Goal: Check status: Check status

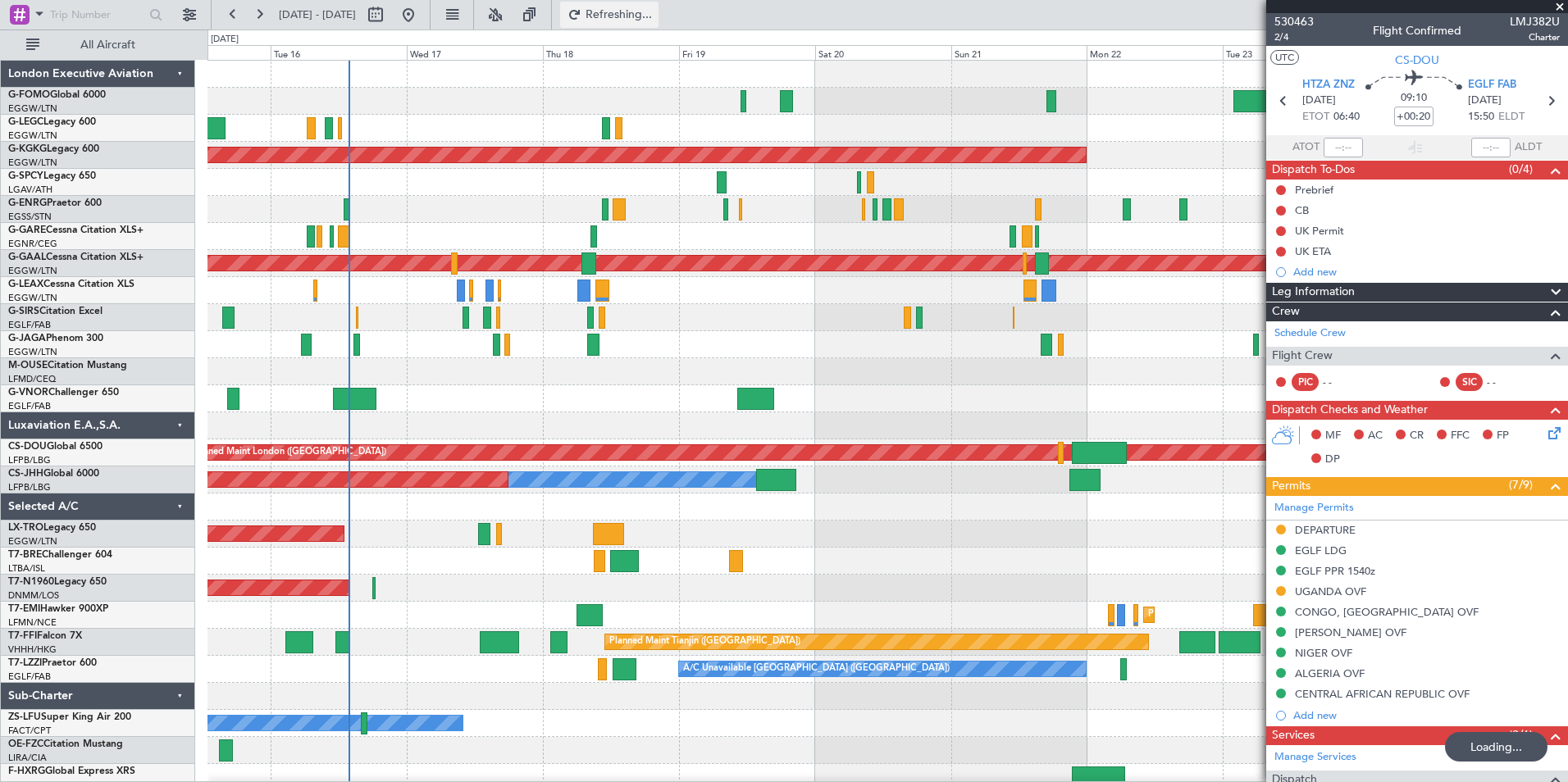
click at [645, 18] on span "Refreshing..." at bounding box center [619, 14] width 69 height 11
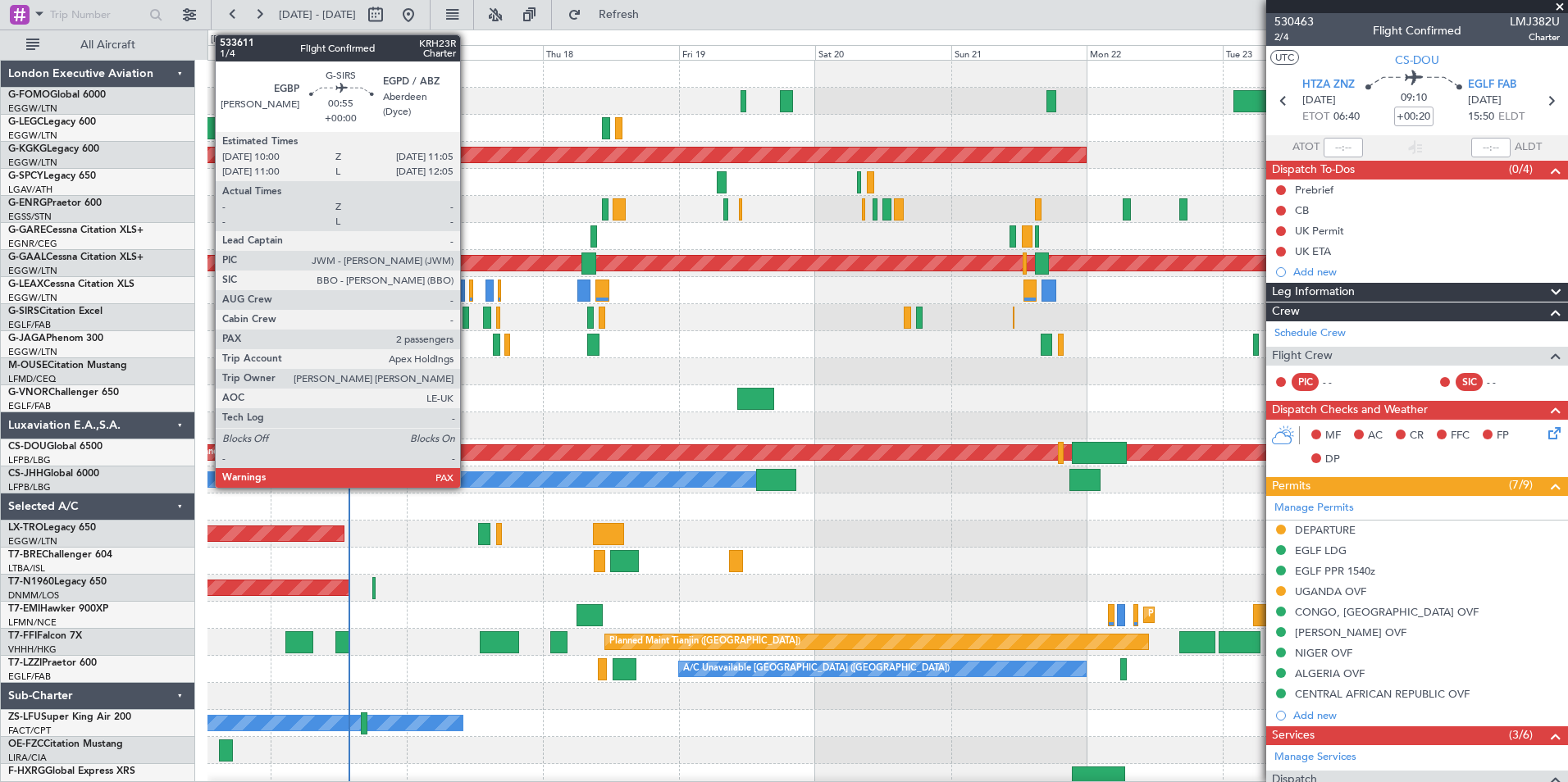
click at [467, 314] on div at bounding box center [466, 318] width 7 height 22
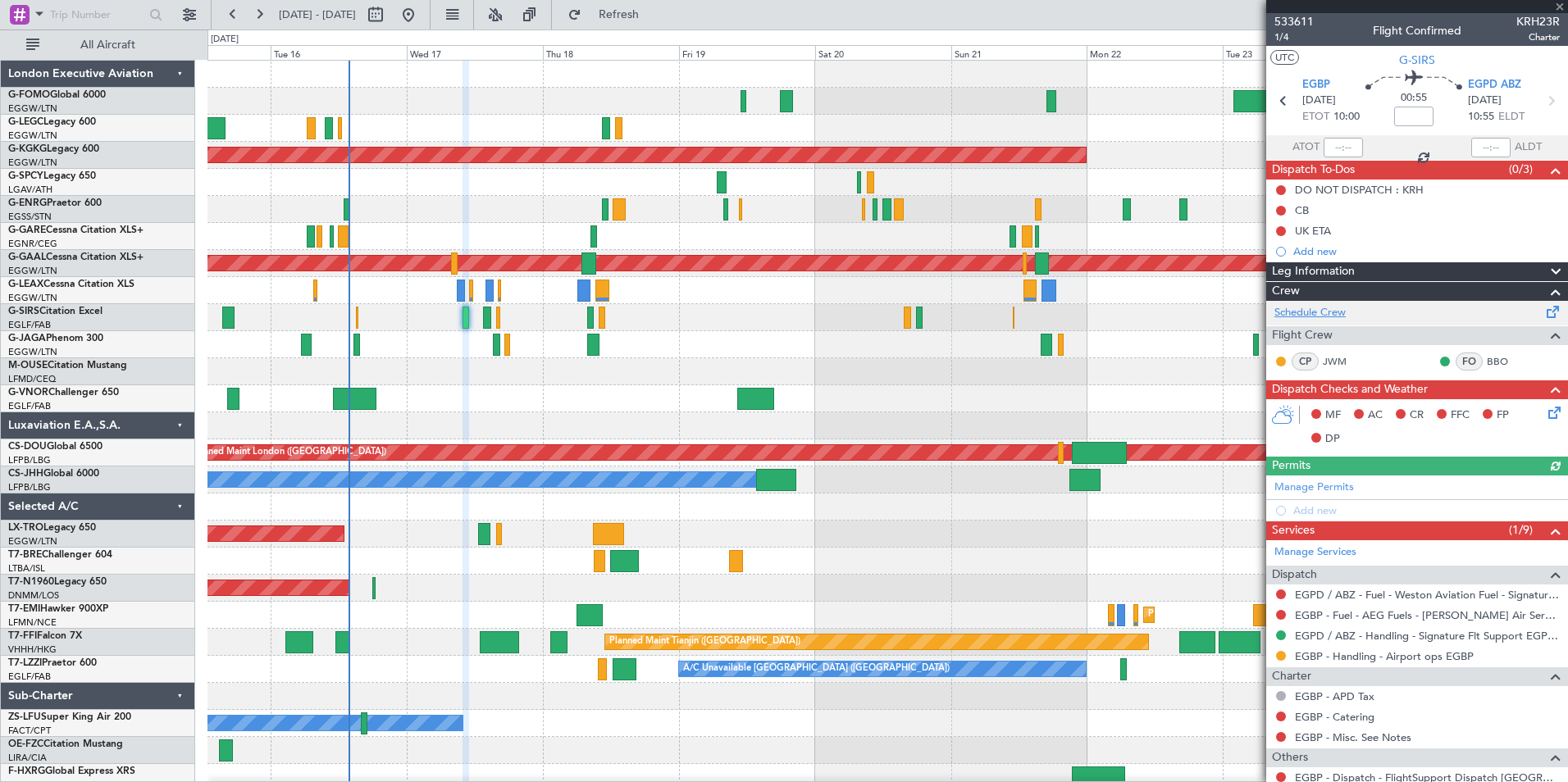
click at [1335, 316] on link "Schedule Crew" at bounding box center [1309, 313] width 71 height 16
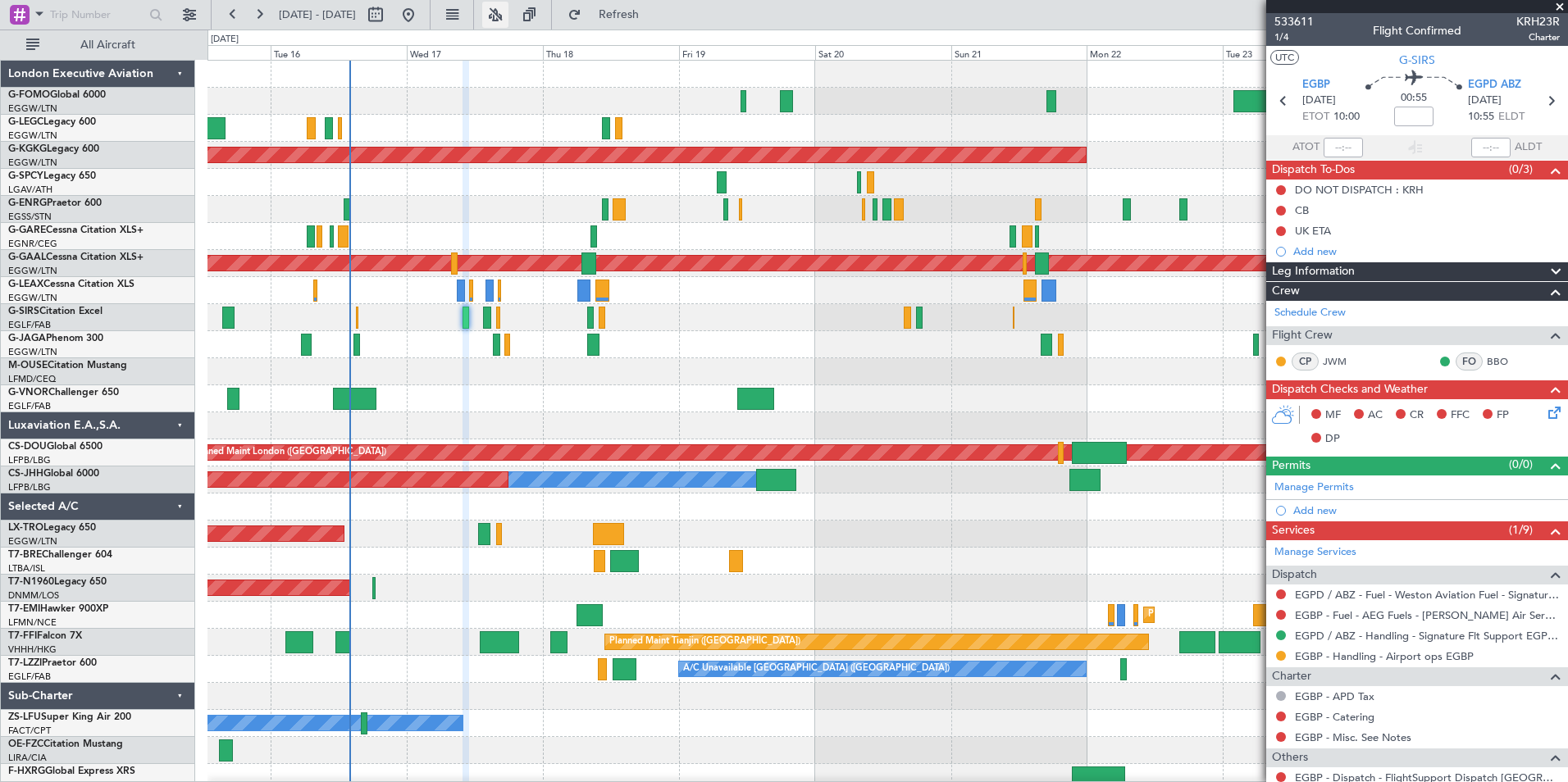
click at [509, 21] on button at bounding box center [495, 15] width 27 height 27
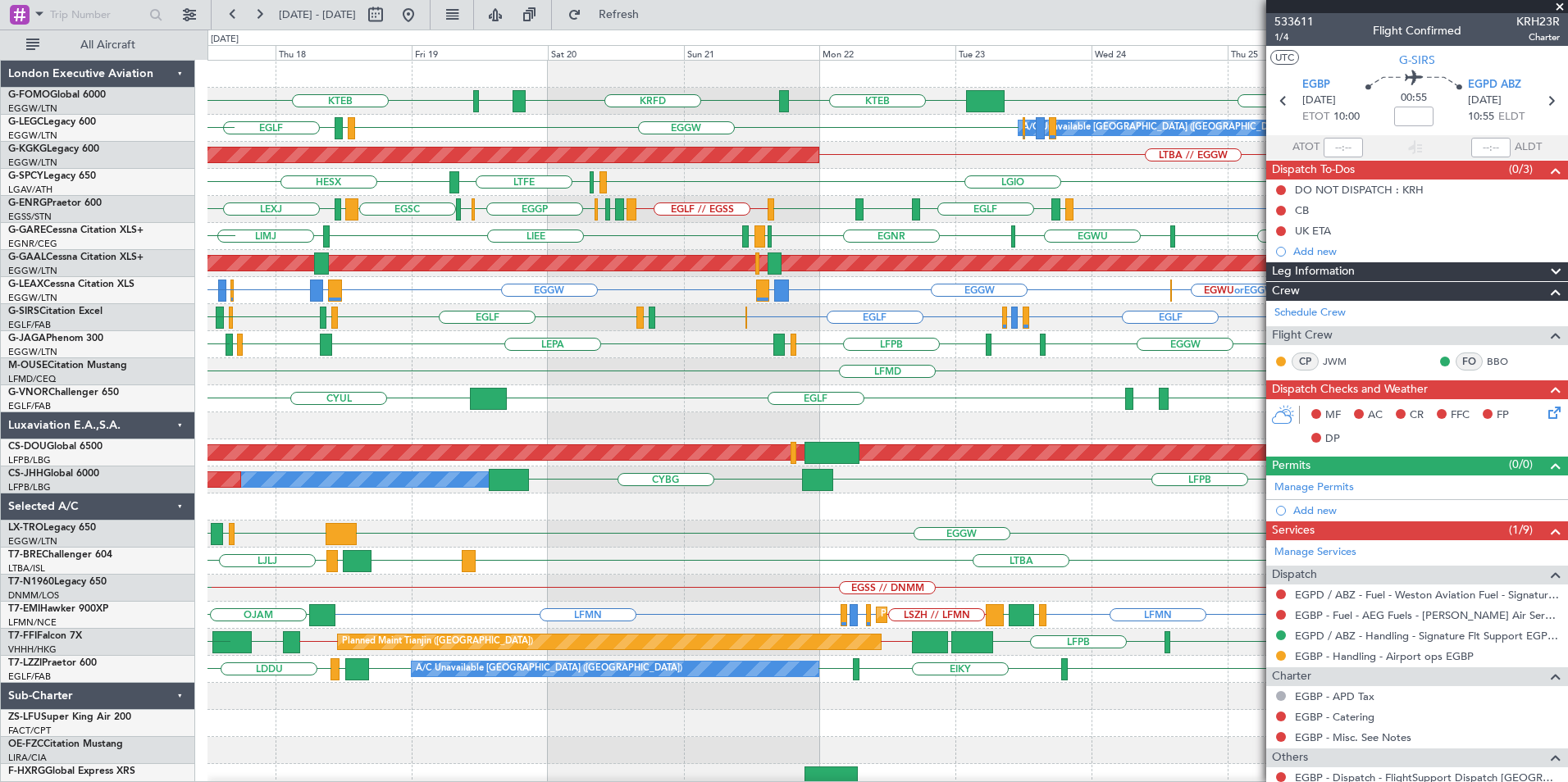
click at [586, 461] on div "EGGW KTEB KRFD KBOS KTEB EGGW EGPD EGLF A/C Unavailable London (Luton) EGPD EGG…" at bounding box center [887, 426] width 1359 height 730
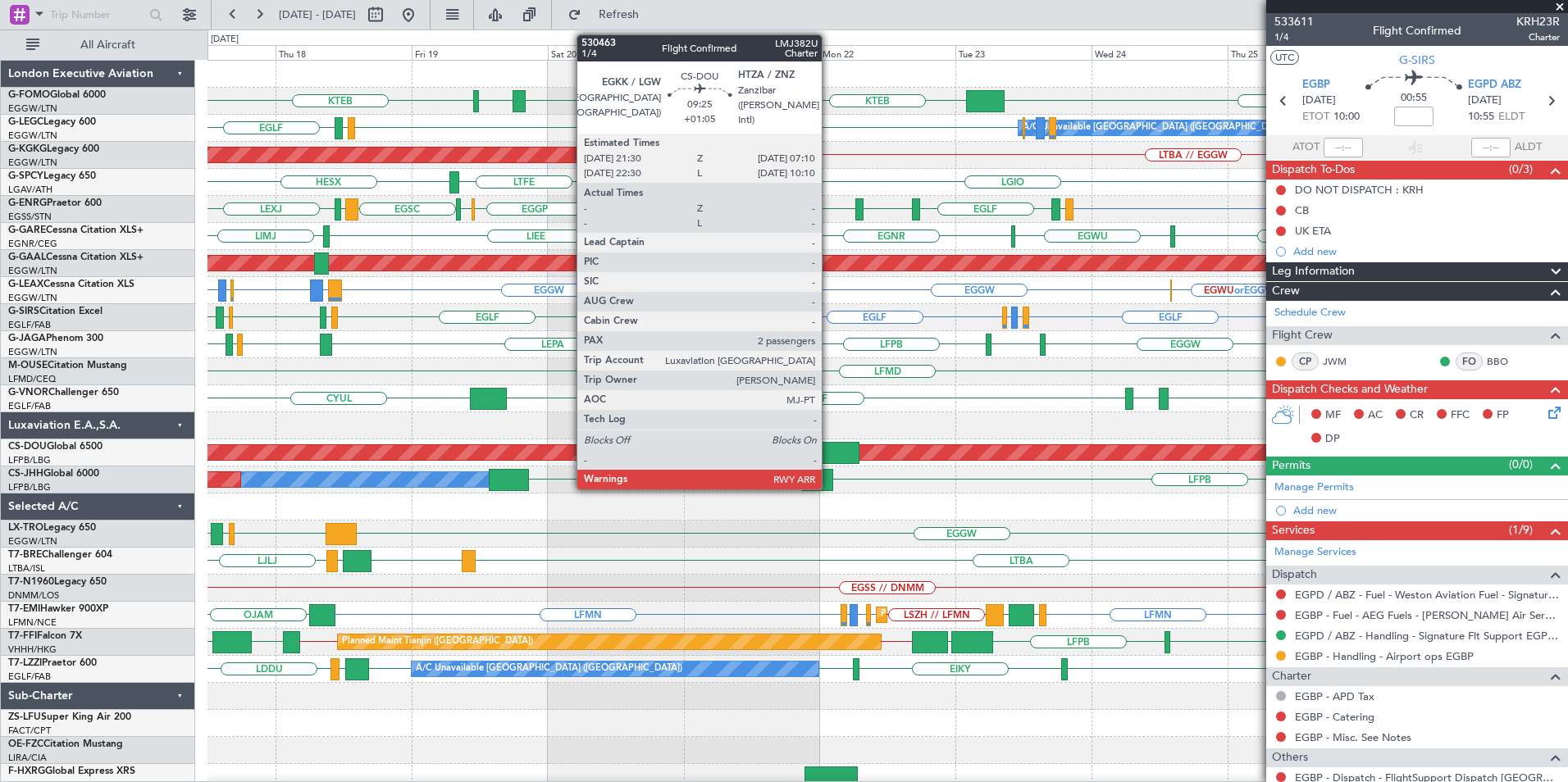
click at [829, 460] on div at bounding box center [832, 453] width 55 height 22
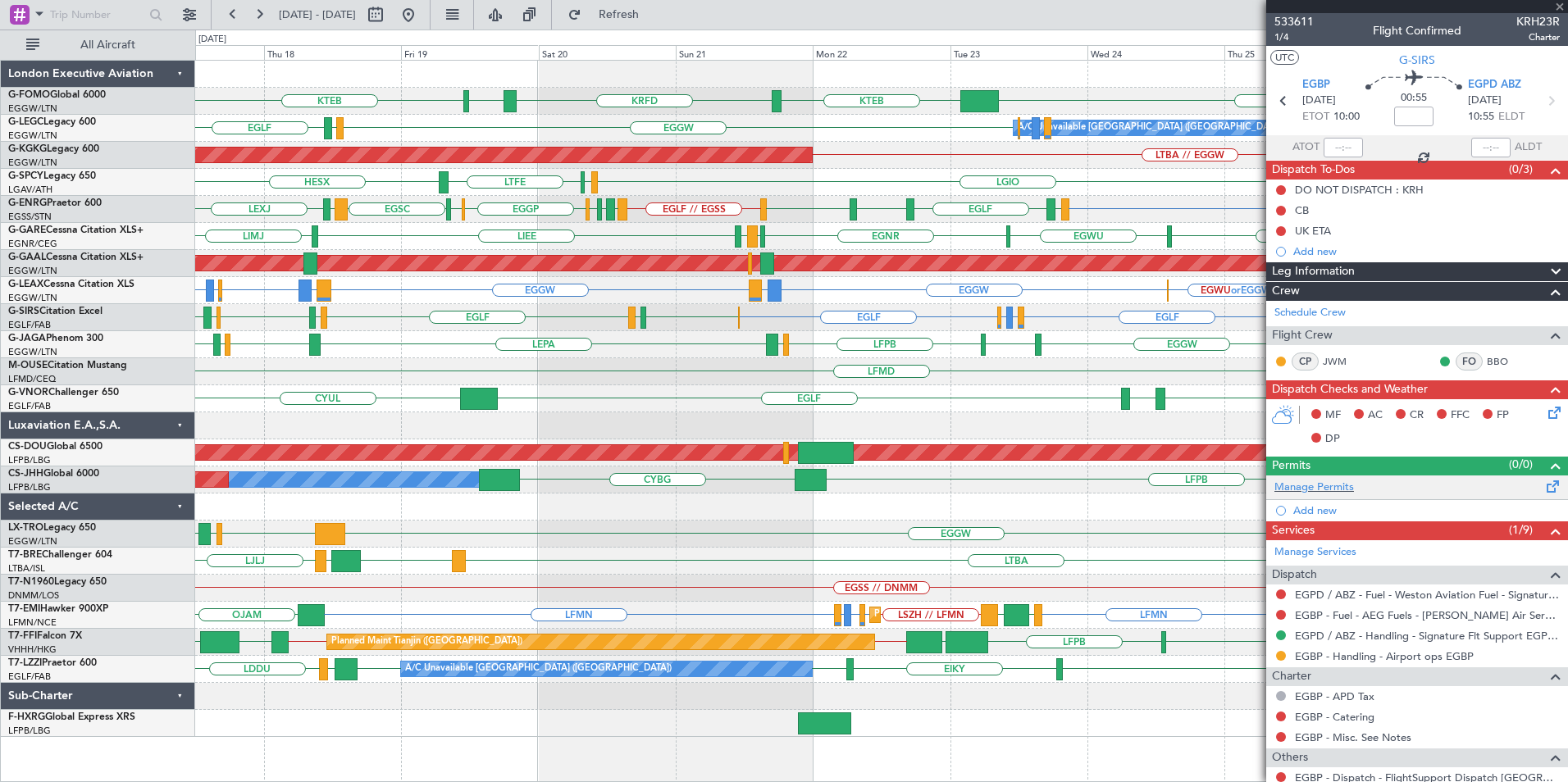
type input "+01:05"
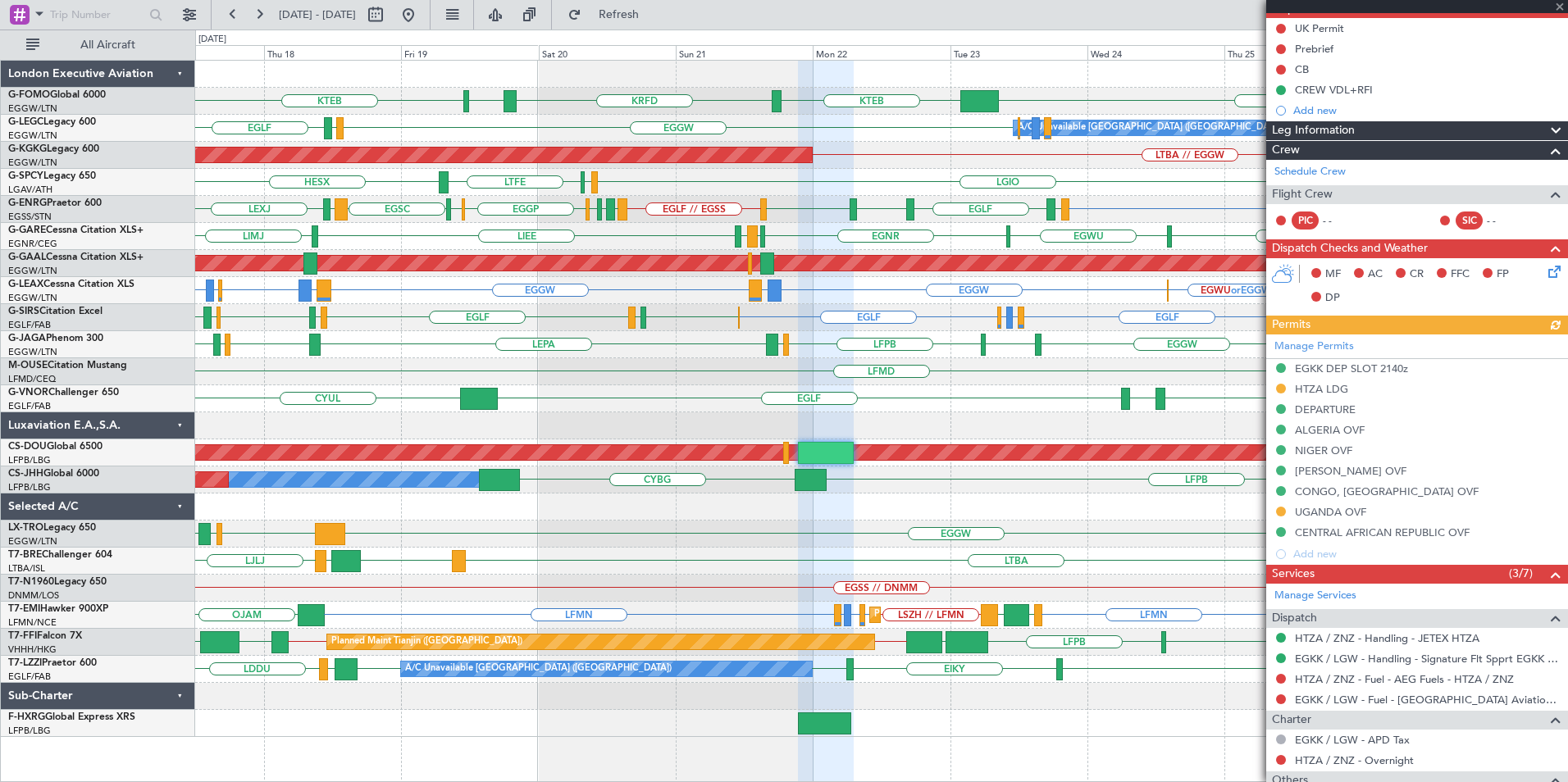
scroll to position [328, 0]
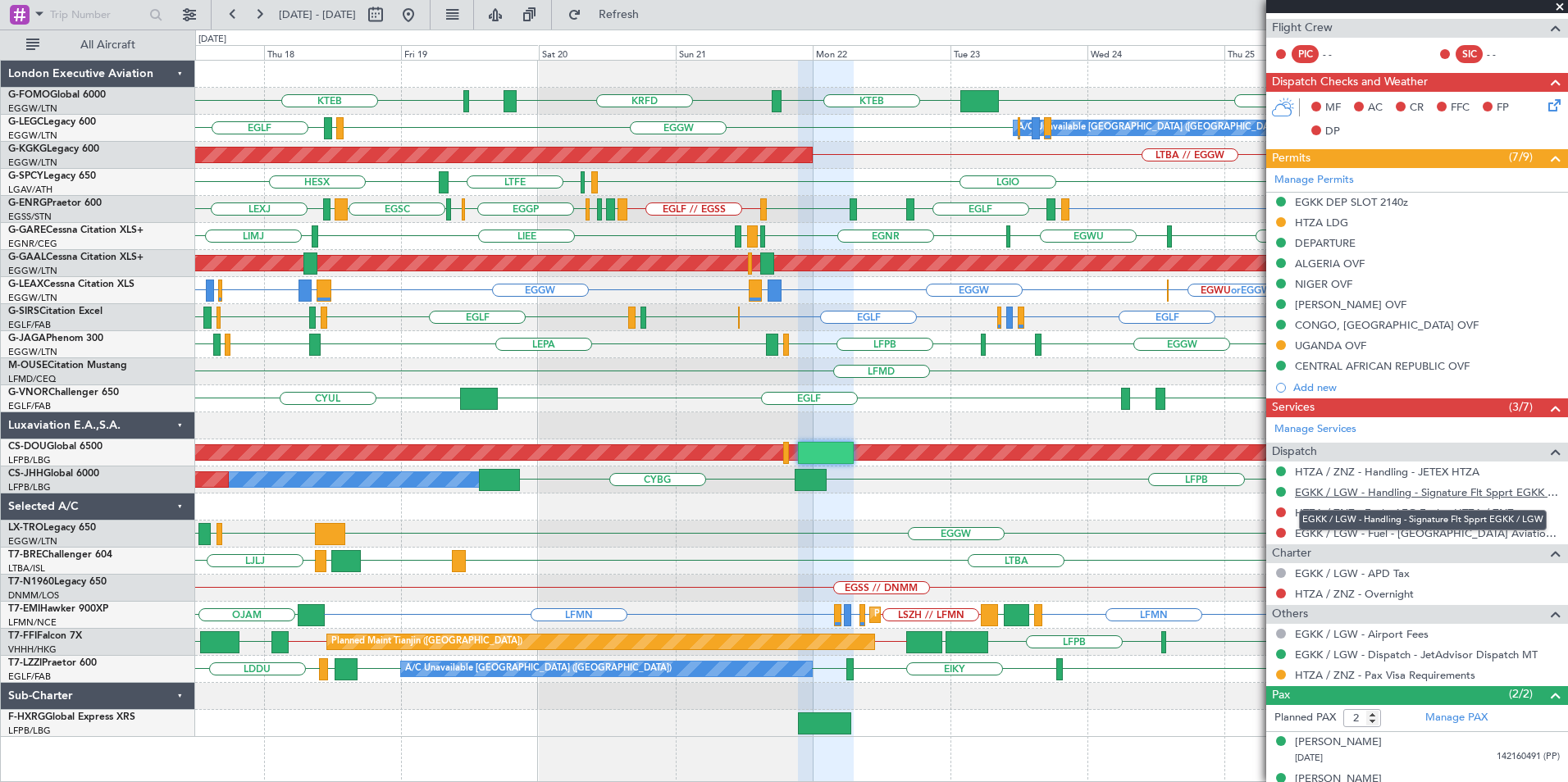
click at [1411, 492] on link "EGKK / LGW - Handling - Signature Flt Spprt EGKK / LGW" at bounding box center [1427, 492] width 265 height 14
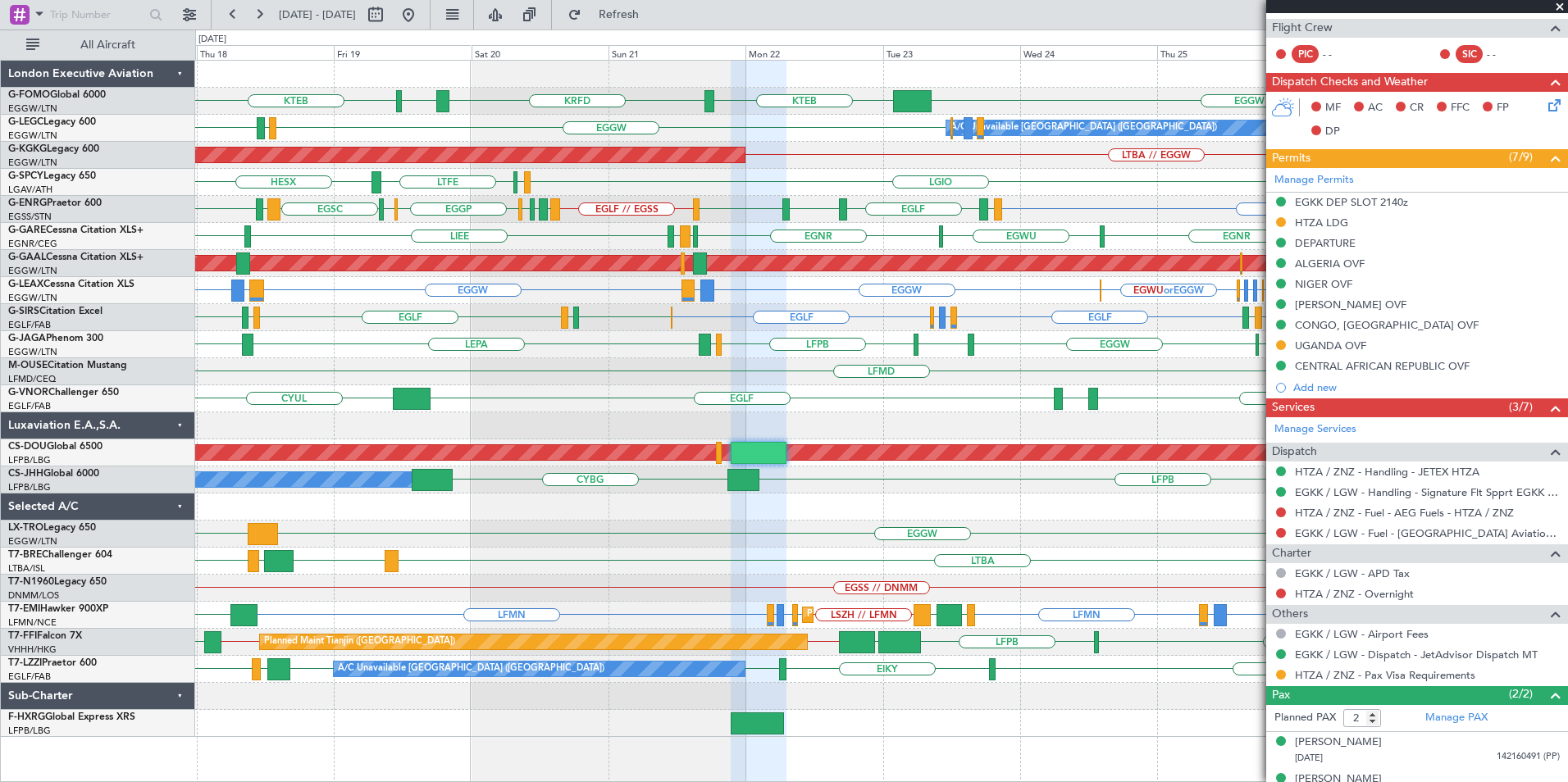
click at [840, 468] on div "EGGW KTEB KRFD KBOS KTEB EGGW EGPD EGLF A/C Unavailable London (Luton) LTBA // …" at bounding box center [881, 399] width 1372 height 676
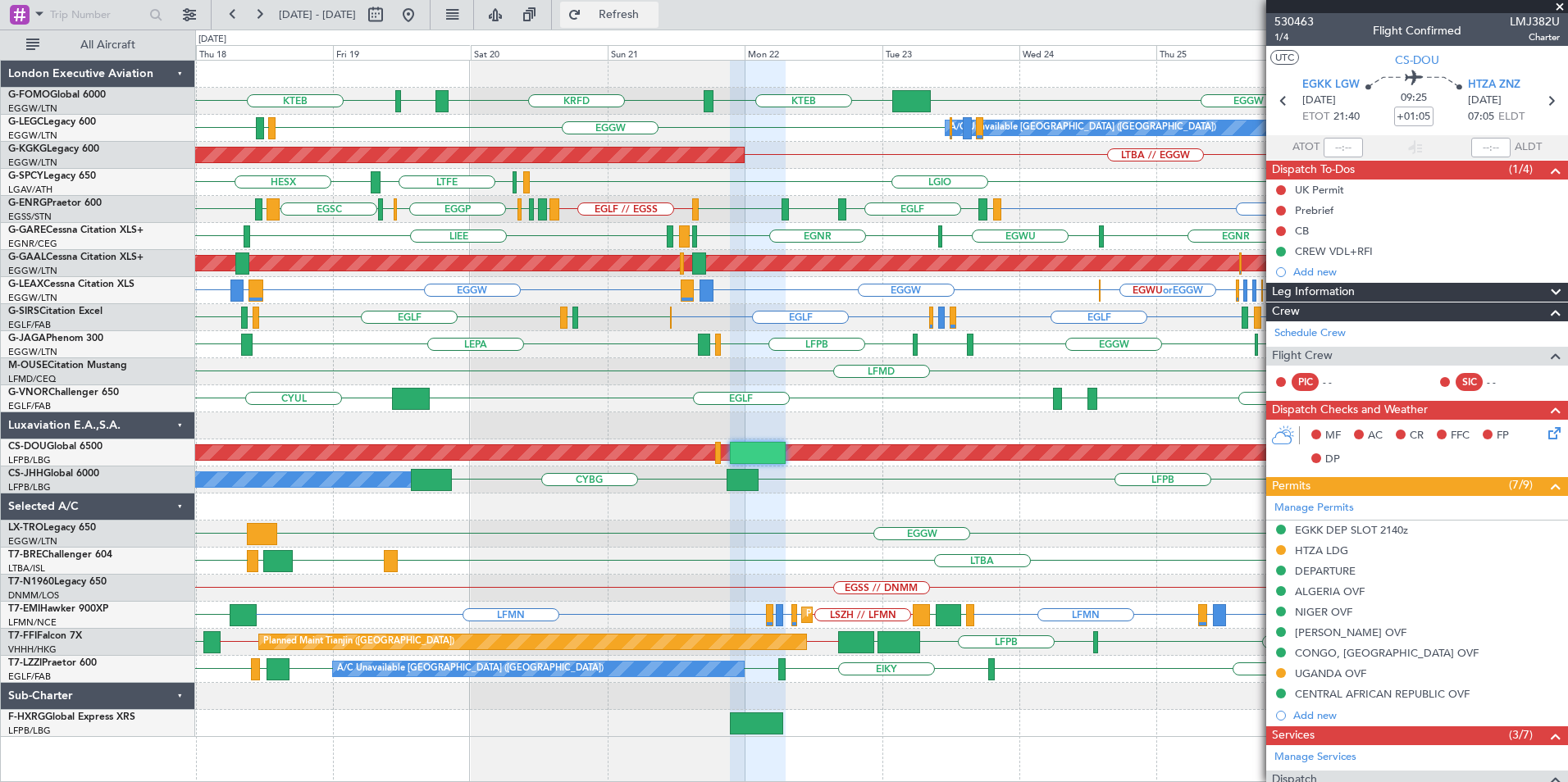
click at [658, 23] on button "Refresh" at bounding box center [609, 15] width 99 height 27
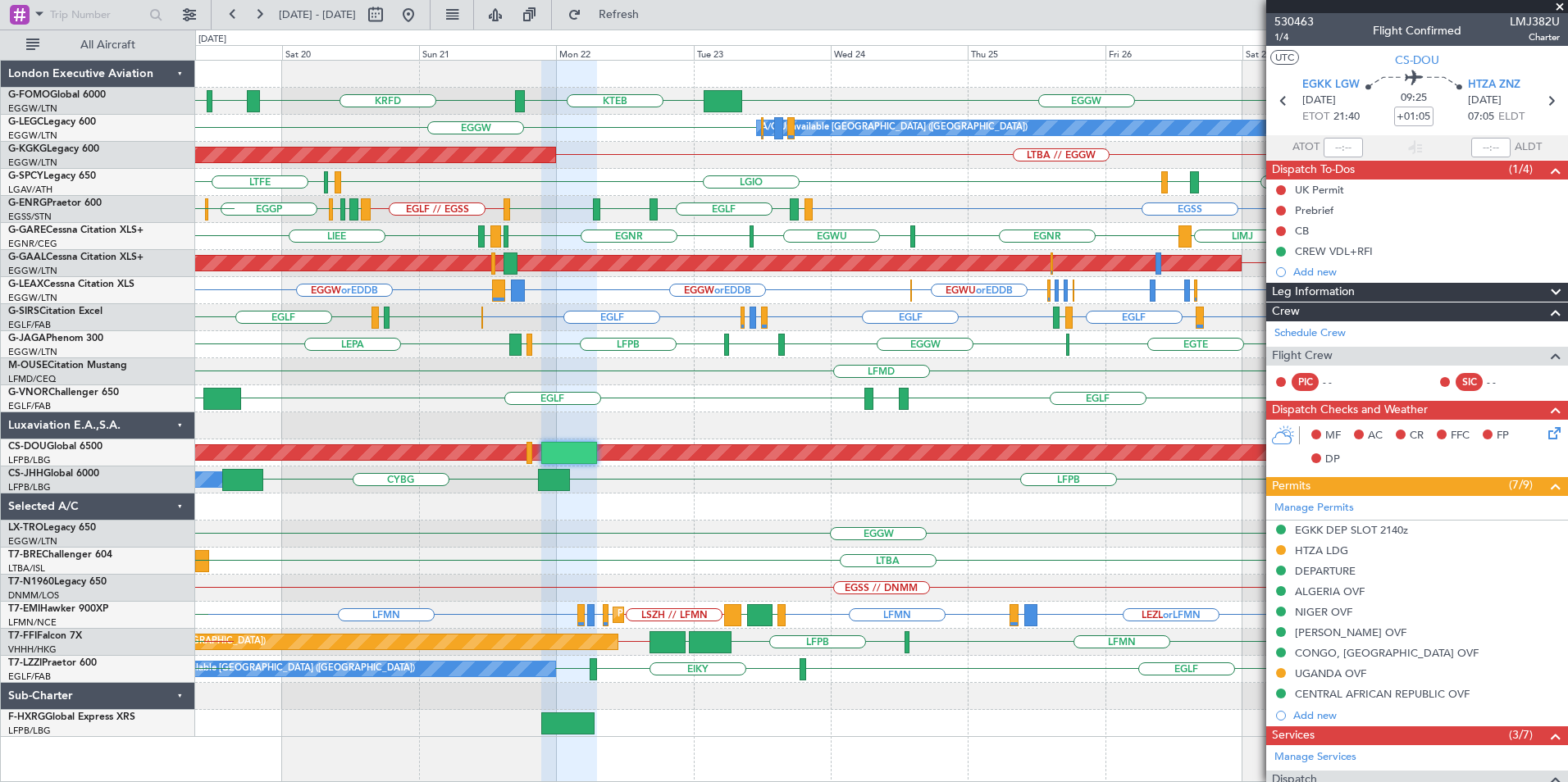
click at [766, 551] on div "EGGW KTEB KRFD KBOS KTEB EGGW A/C Unavailable London (Luton) EGPD EGLF LTBA // …" at bounding box center [881, 399] width 1372 height 676
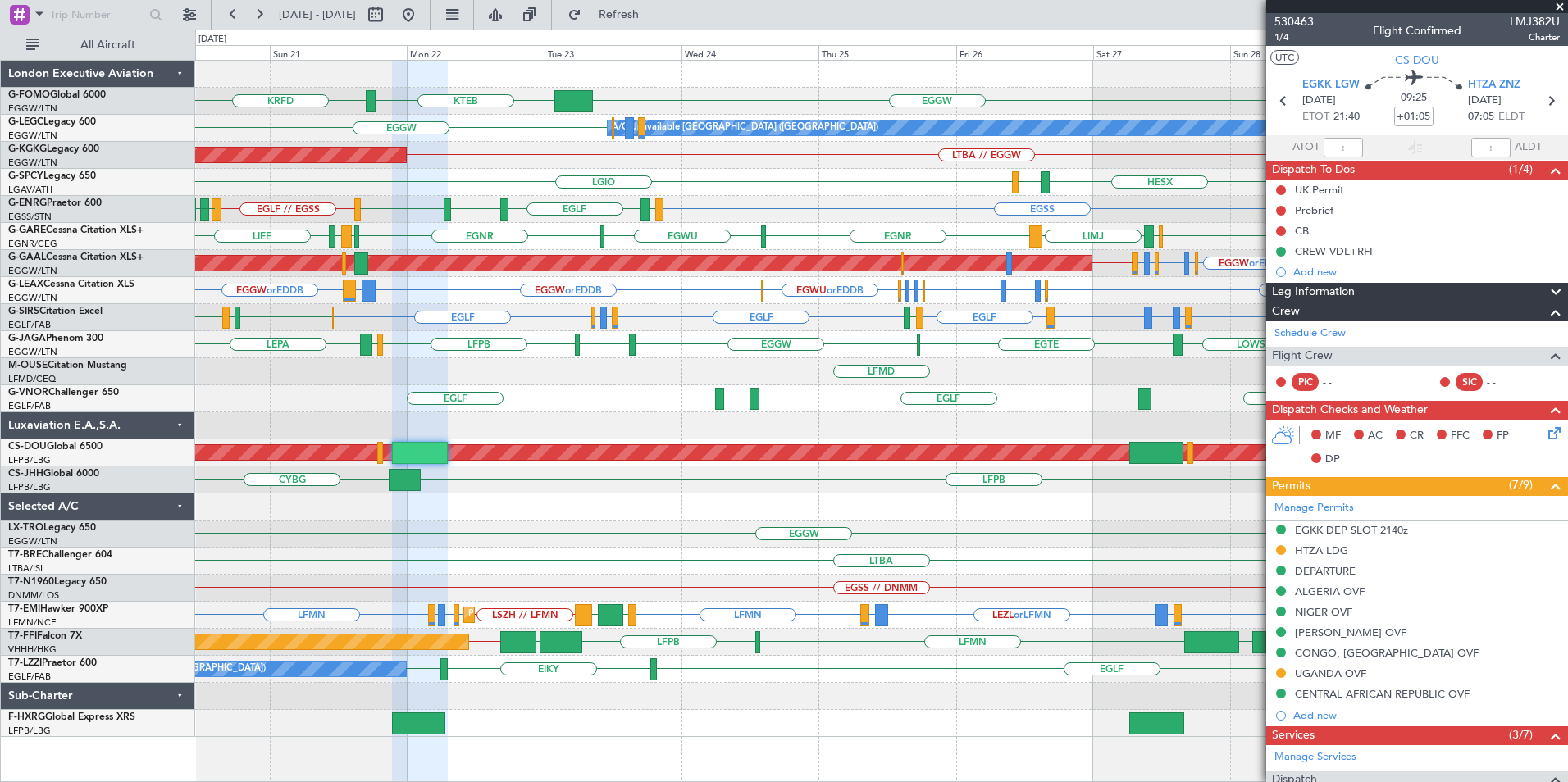
click at [791, 425] on div "EGGW KTEB KRFD KTEB KBOS A/C Unavailable London (Luton) EGGW AOG Maint Istanbul…" at bounding box center [881, 399] width 1372 height 676
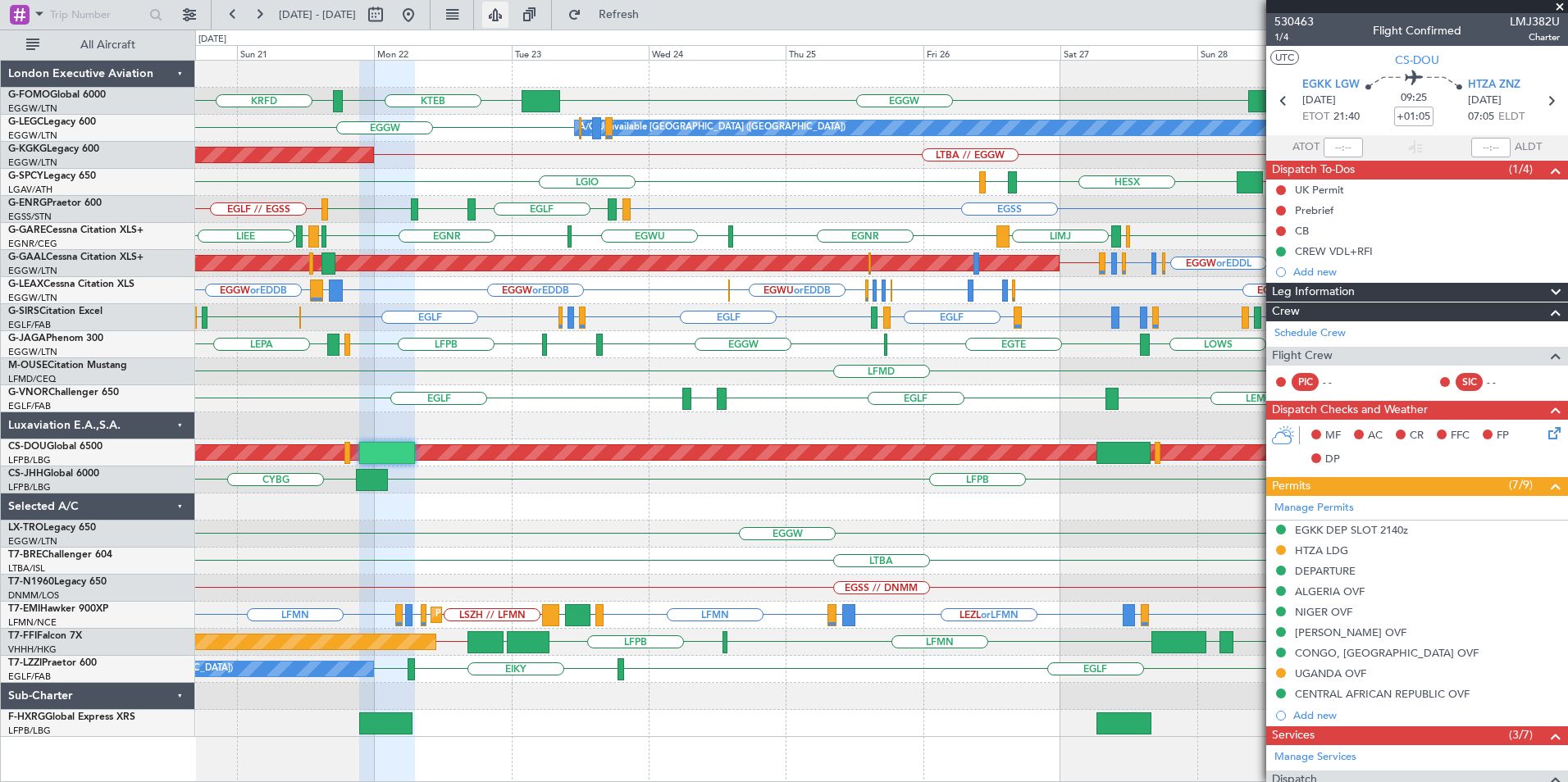
click at [509, 15] on button at bounding box center [495, 15] width 27 height 27
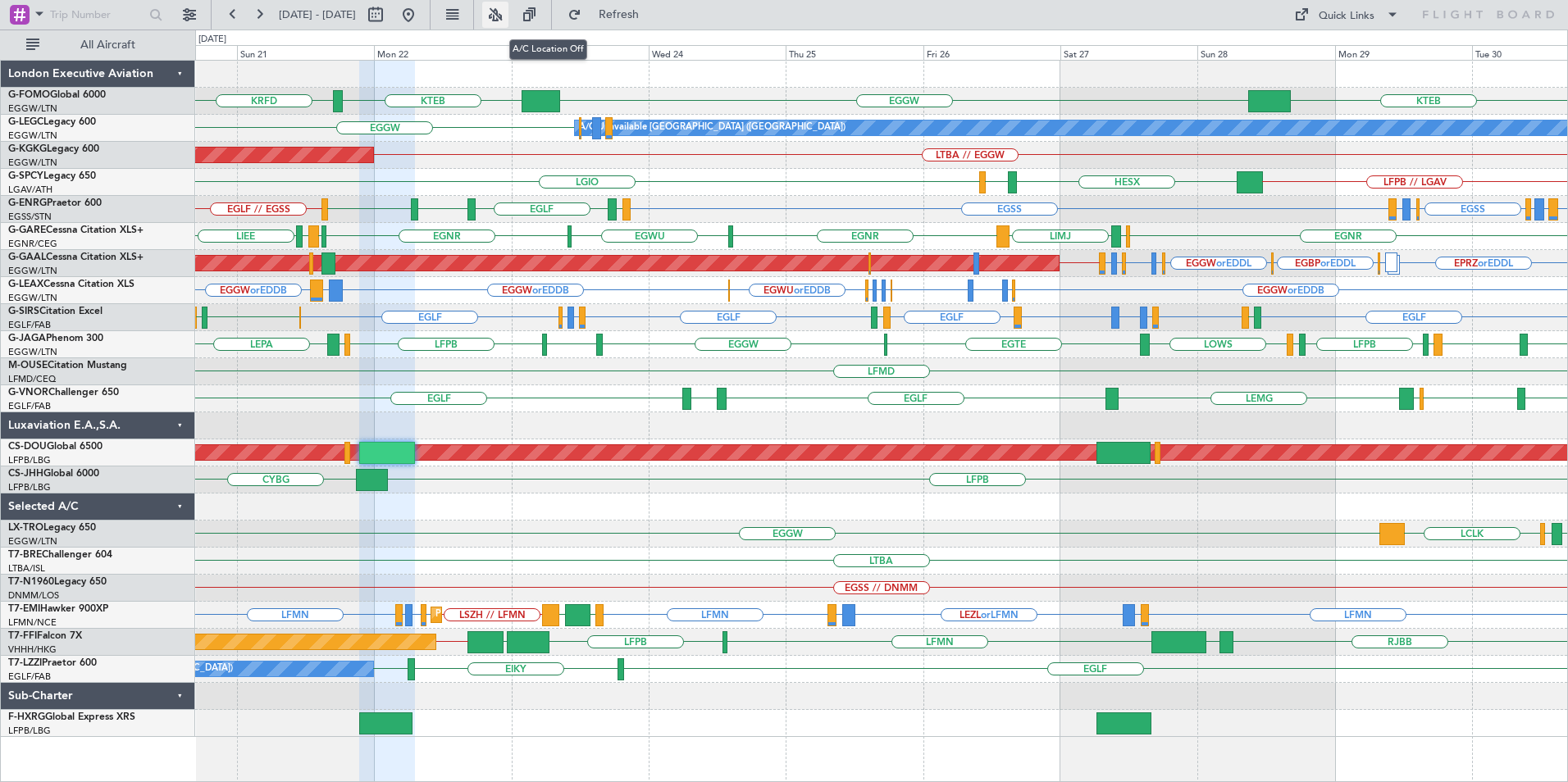
type input "0"
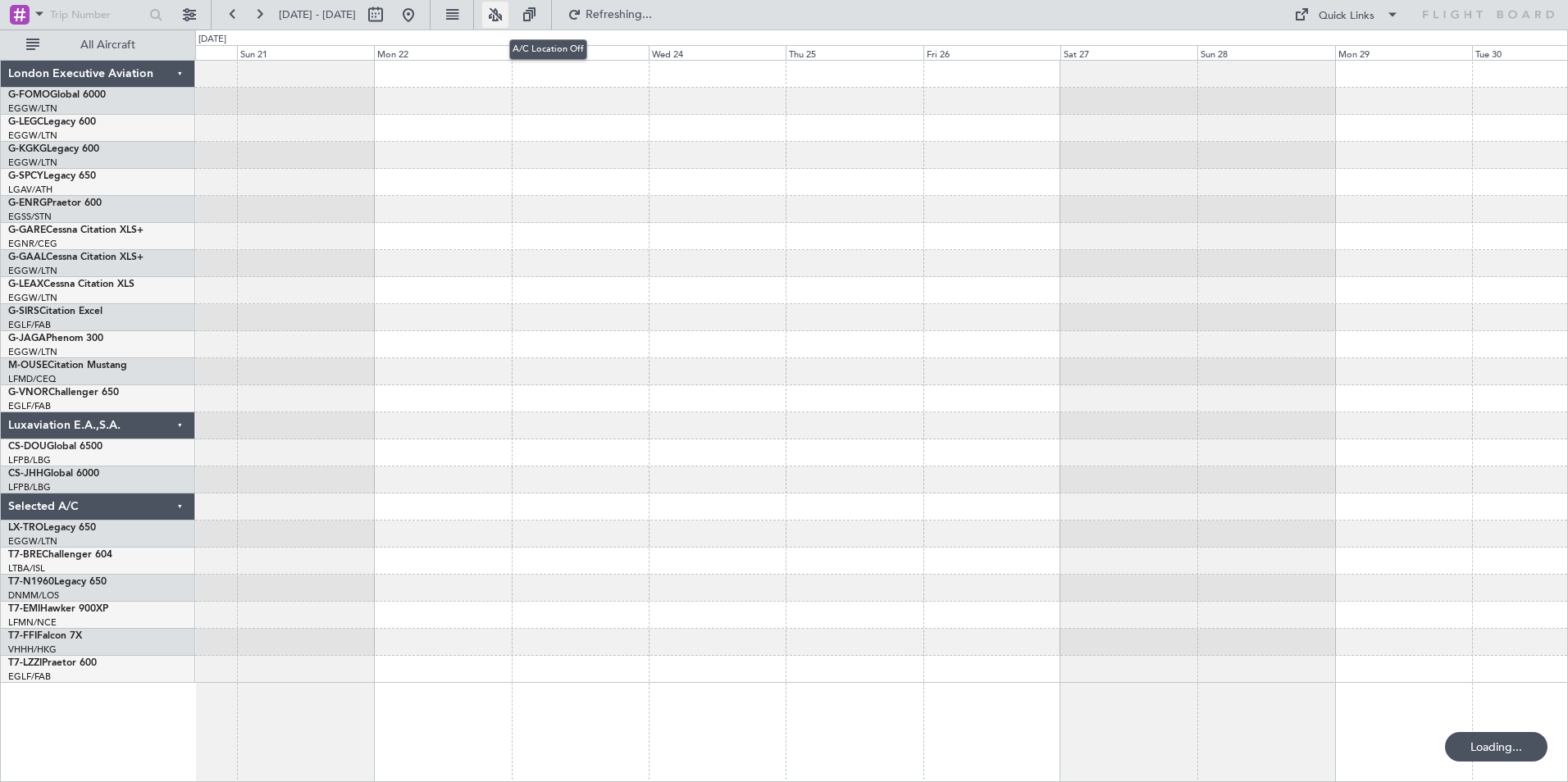
click at [509, 20] on button at bounding box center [495, 15] width 27 height 27
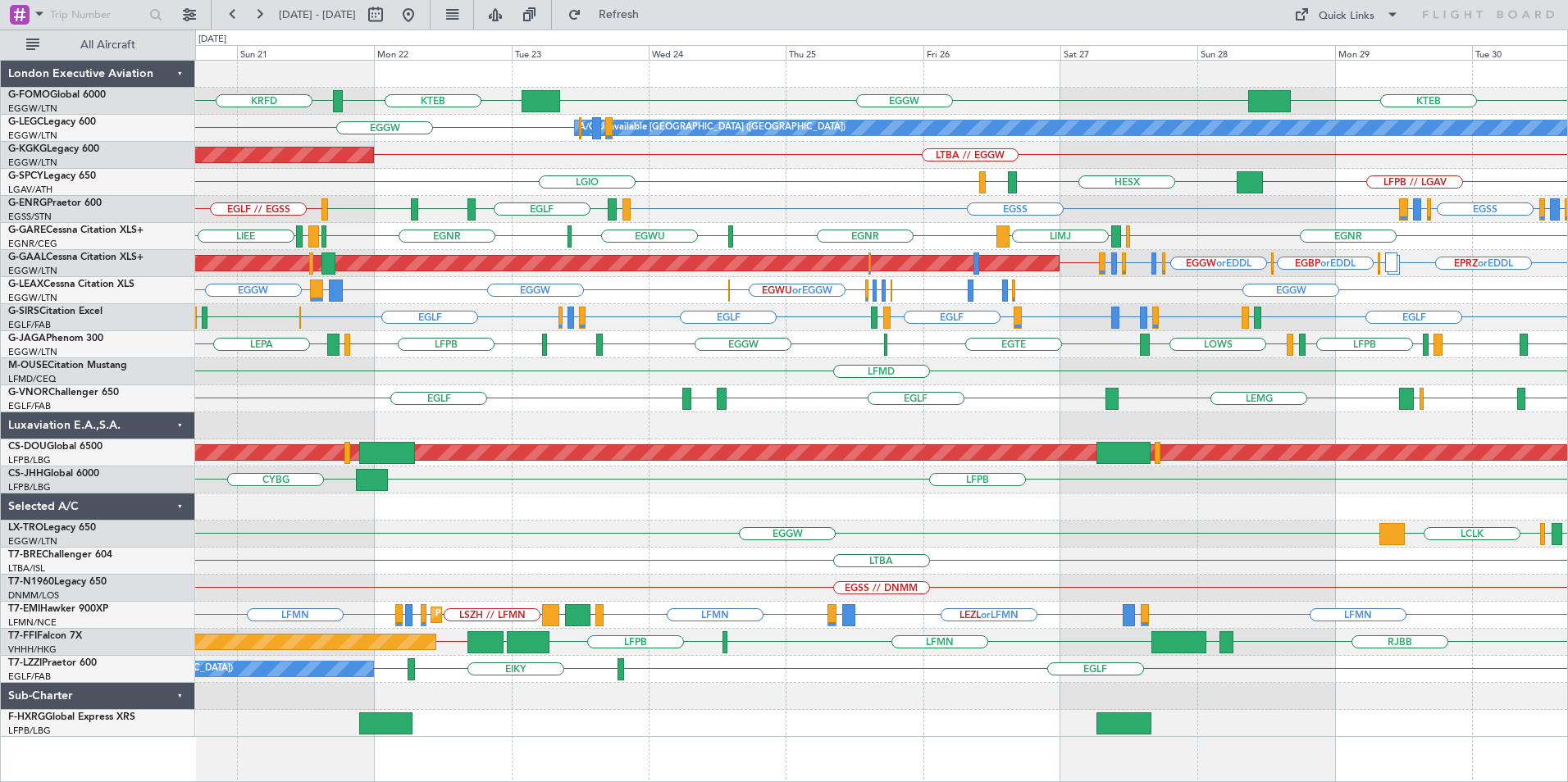
click at [547, 395] on div "KTEB EGGW KTEB KRFD EGGW A/C Unavailable London (Luton) LTBA // EGGW AOG Maint …" at bounding box center [881, 399] width 1372 height 676
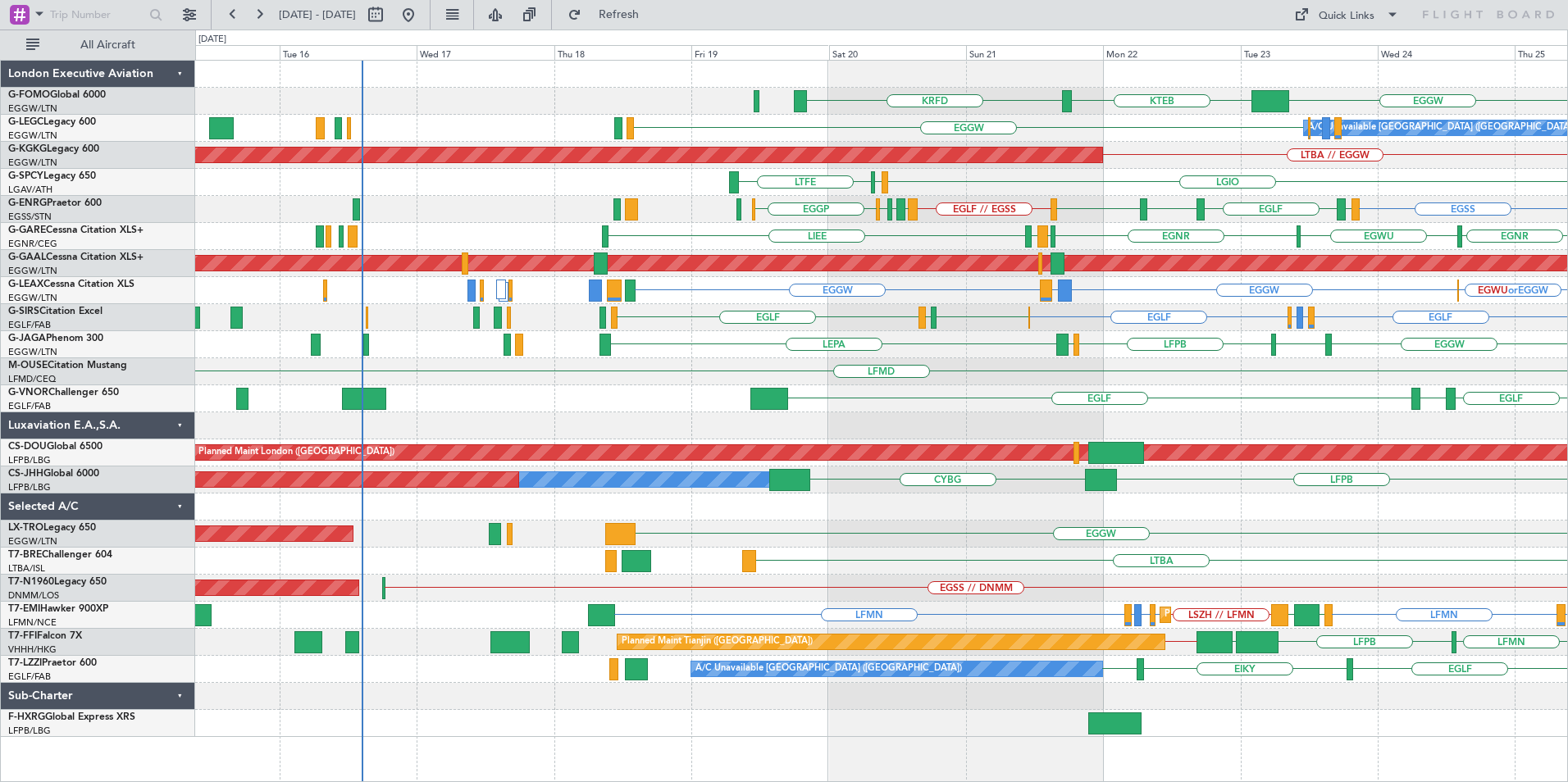
click at [1225, 372] on div "EGGW KTEB KRFD A/C Unavailable London (Luton) EGGW Planned Maint London (Luton)…" at bounding box center [881, 399] width 1372 height 676
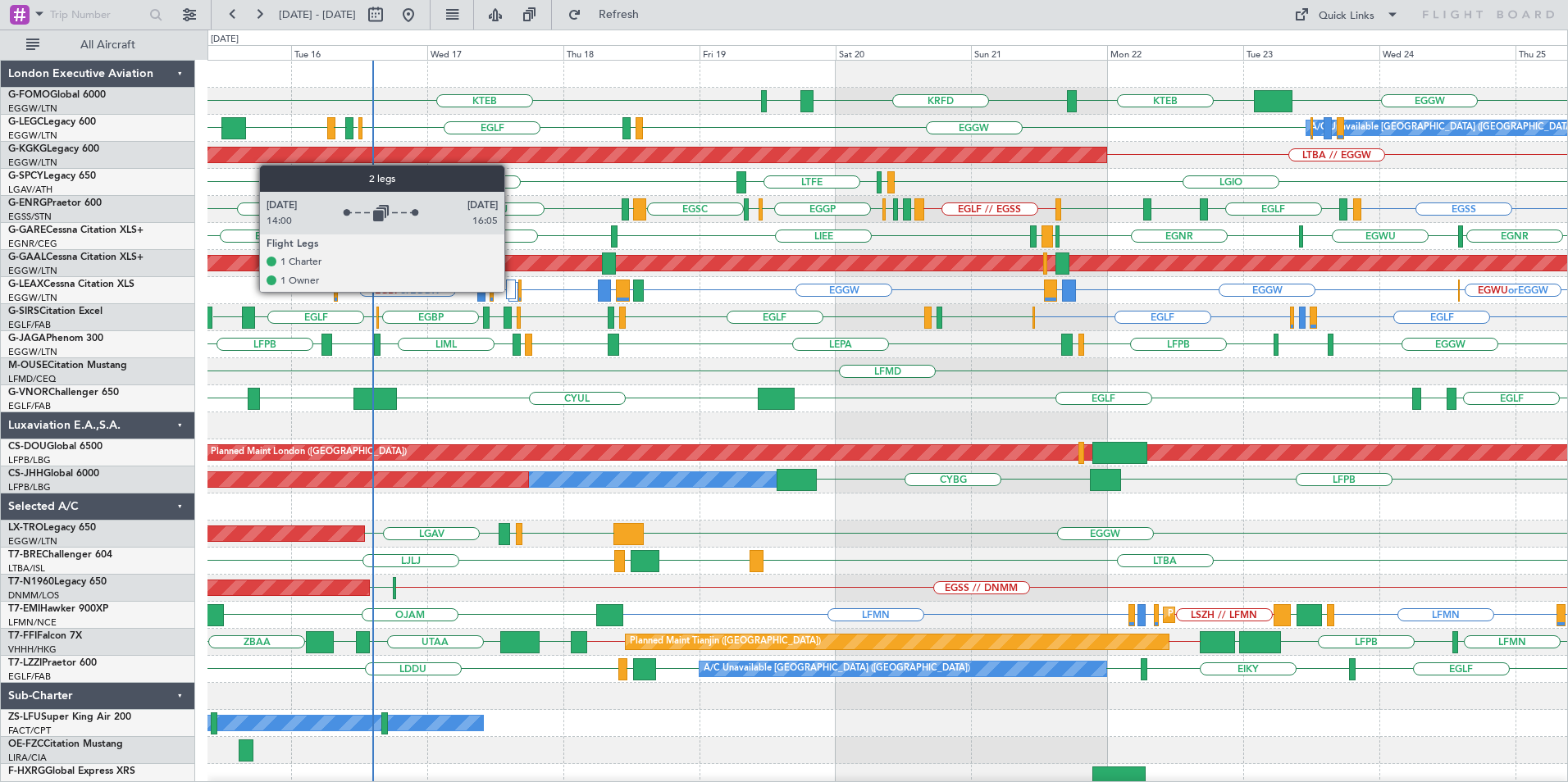
click at [511, 291] on div at bounding box center [510, 289] width 9 height 20
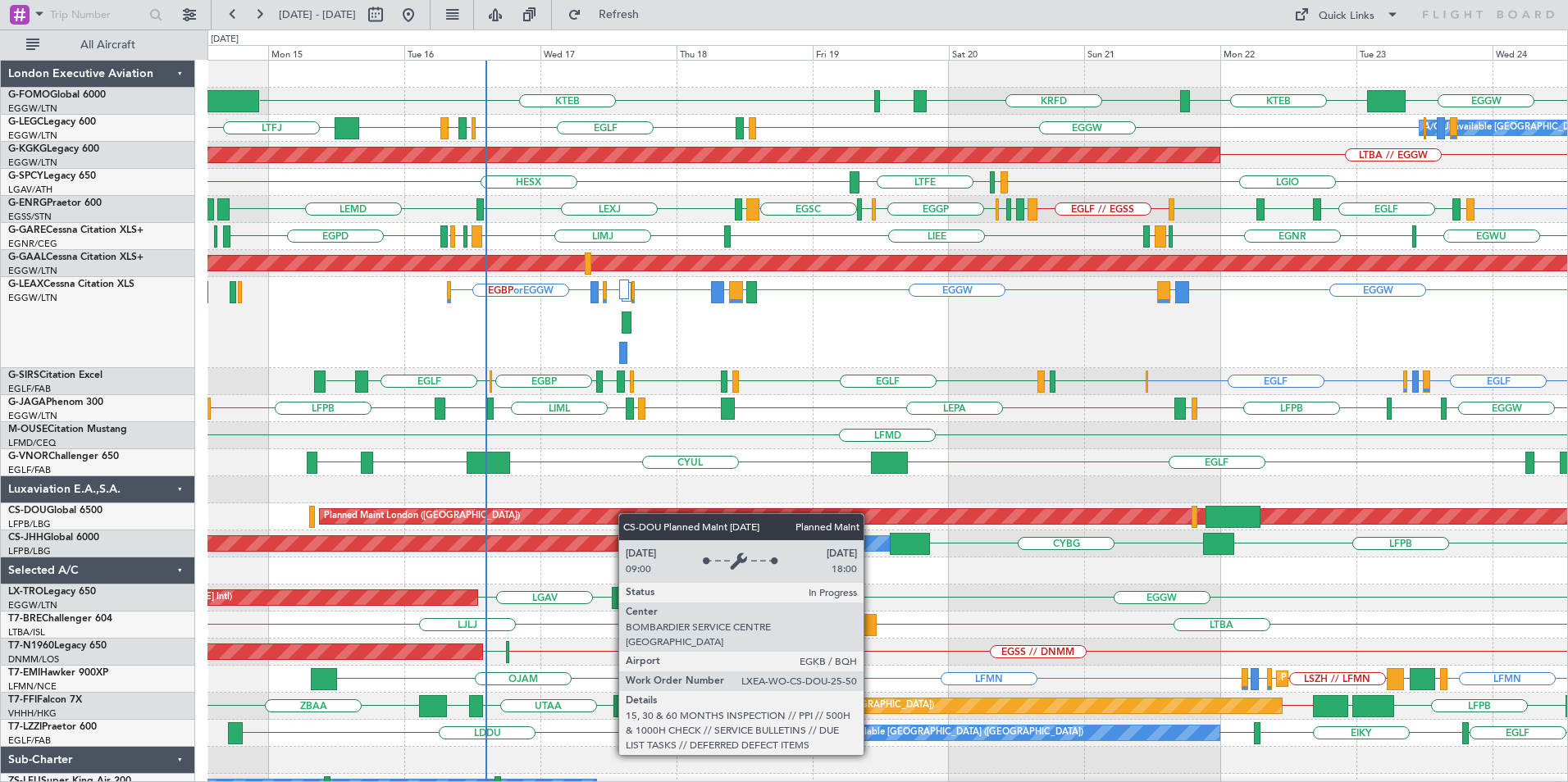
click at [654, 522] on div "EGGW KTEB KRFD KBOS KTEB EGGW EGPD EGLF EGWU EGPD EGGW LTFJ A/C Unavailable Lon…" at bounding box center [887, 458] width 1359 height 795
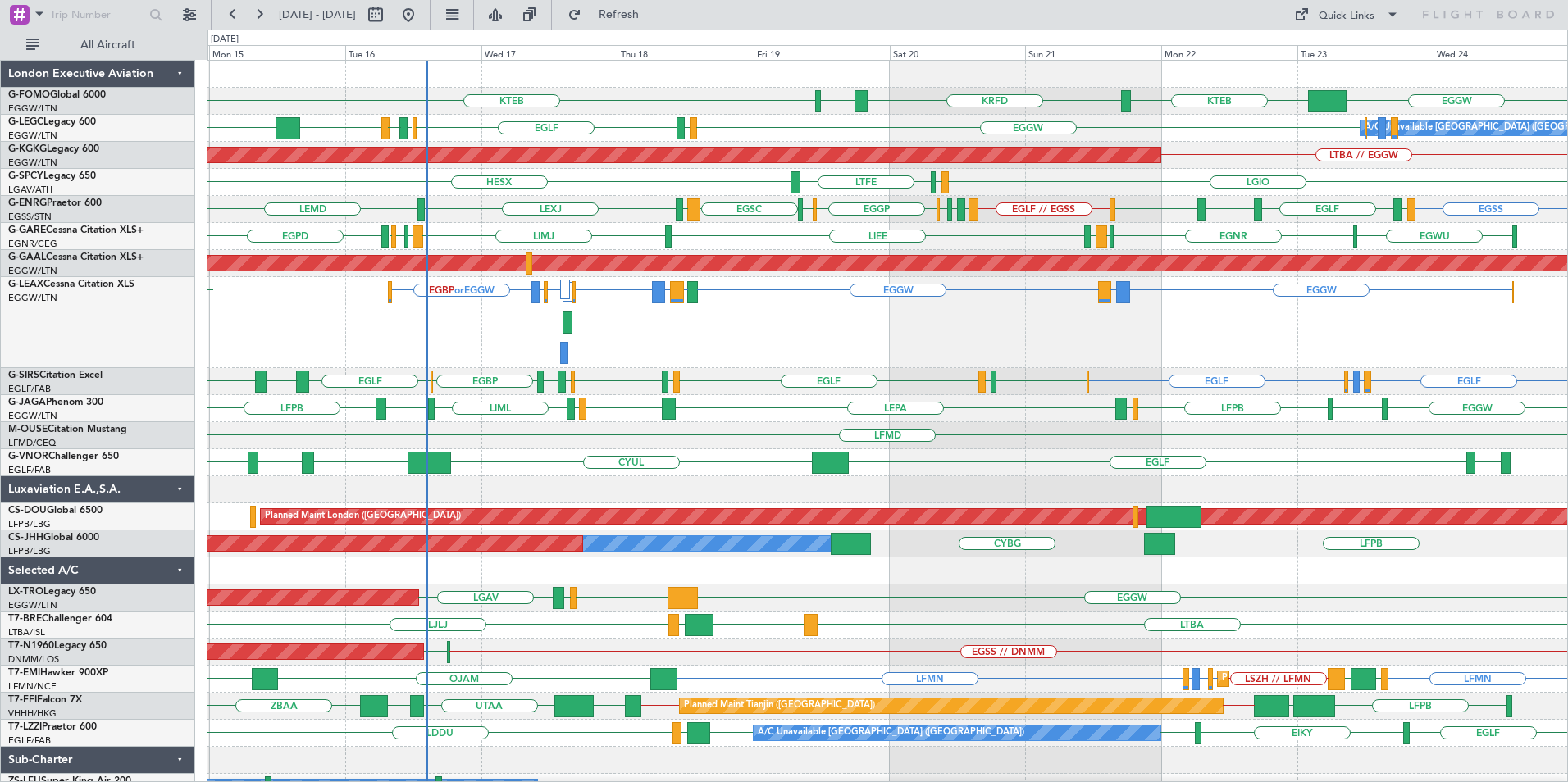
click at [659, 377] on div "EGGW KTEB KRFD KBOS KTEB A/C Unavailable London (Luton) EGGW EGPD EGLF EGWU EGP…" at bounding box center [887, 458] width 1359 height 795
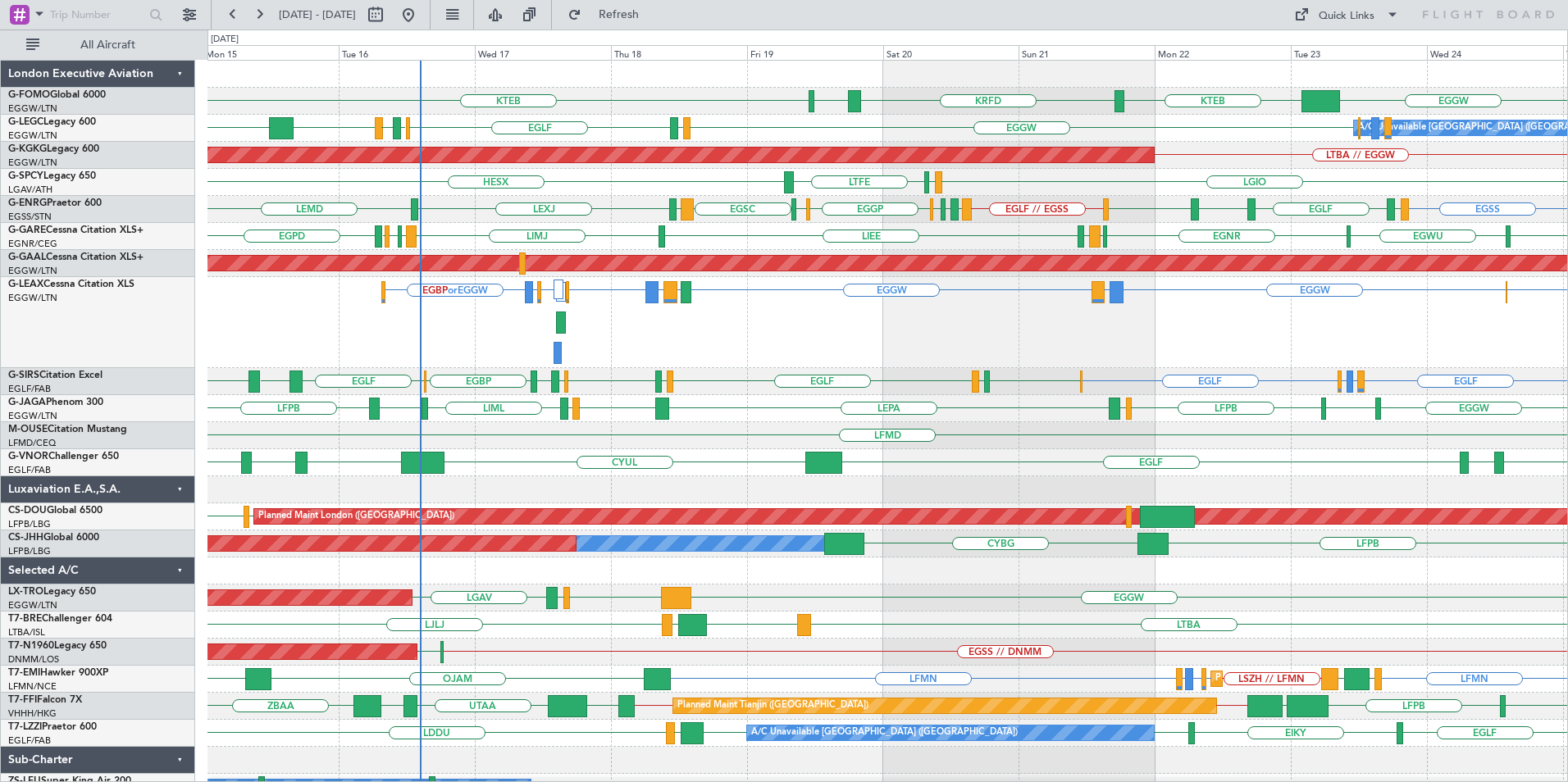
scroll to position [72, 0]
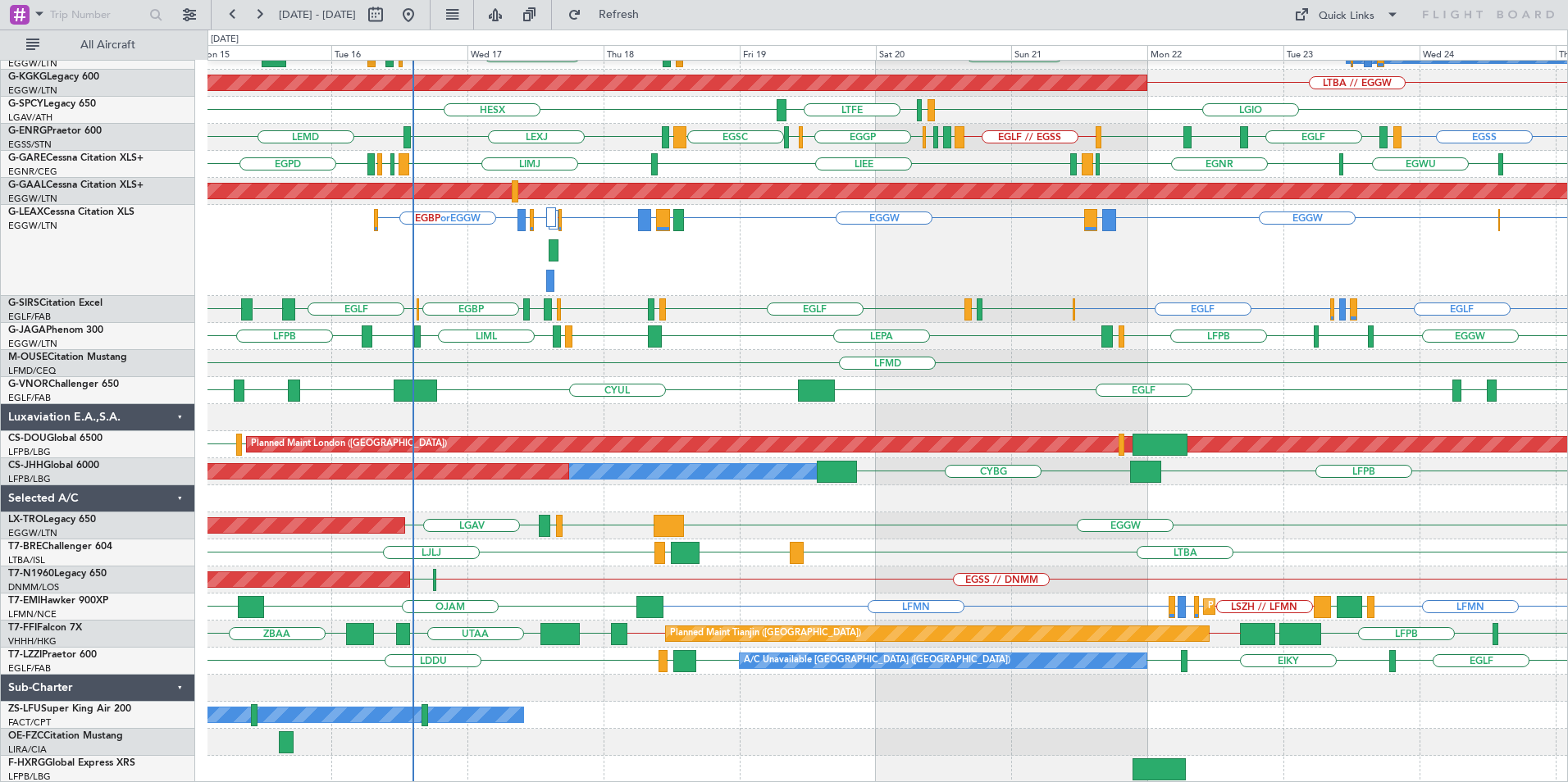
click at [639, 431] on div "EGGW KTEB KRFD KBOS KTEB A/C Unavailable London (Luton) EGGW EGPD EGLF EGWU EGP…" at bounding box center [887, 386] width 1359 height 795
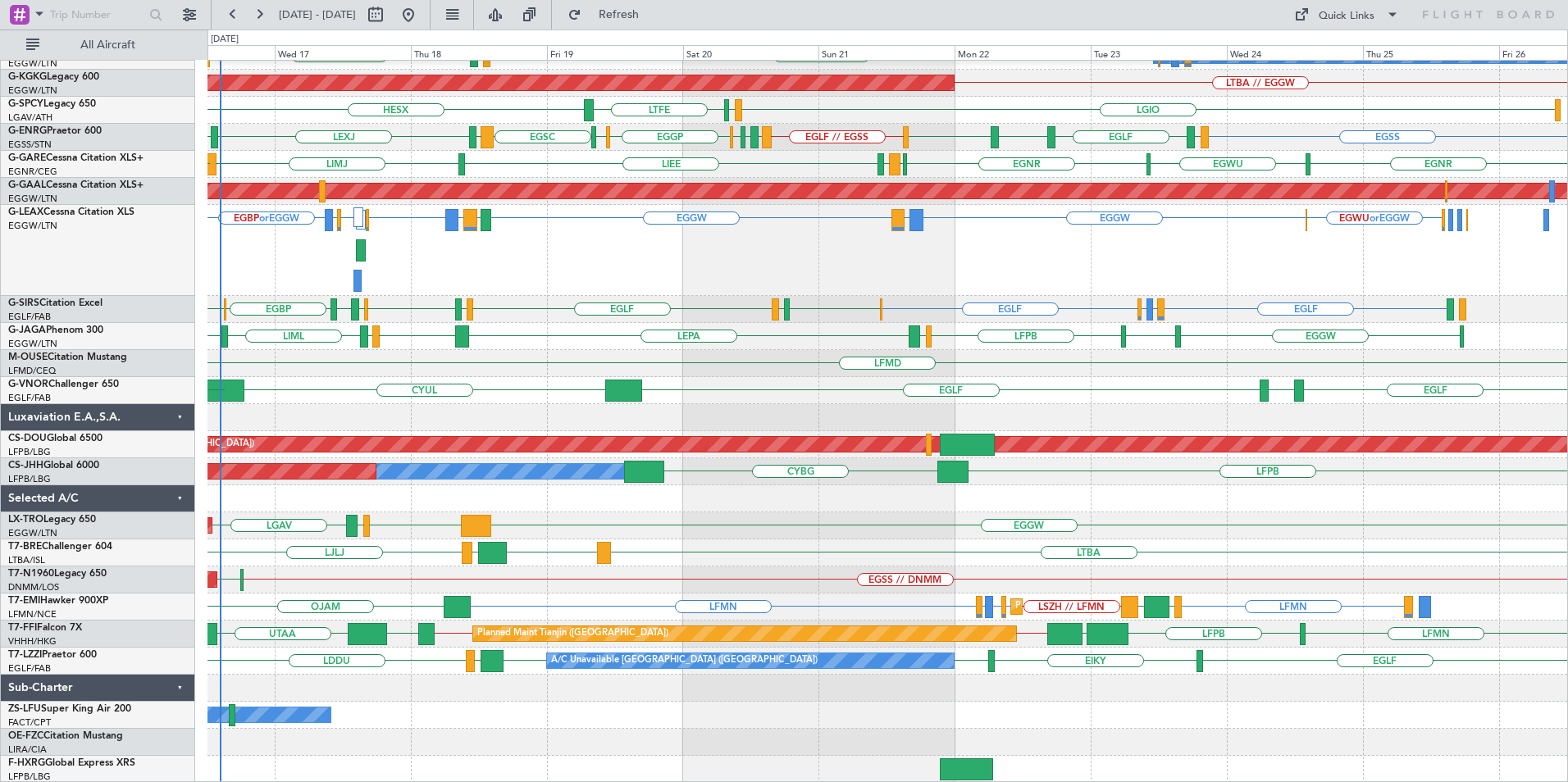
click at [802, 400] on div "EGGW KTEB KRFD KBOS KTEB A/C Unavailable London (Luton) EGGW EGPD EGLF EGPD EGG…" at bounding box center [887, 386] width 1359 height 795
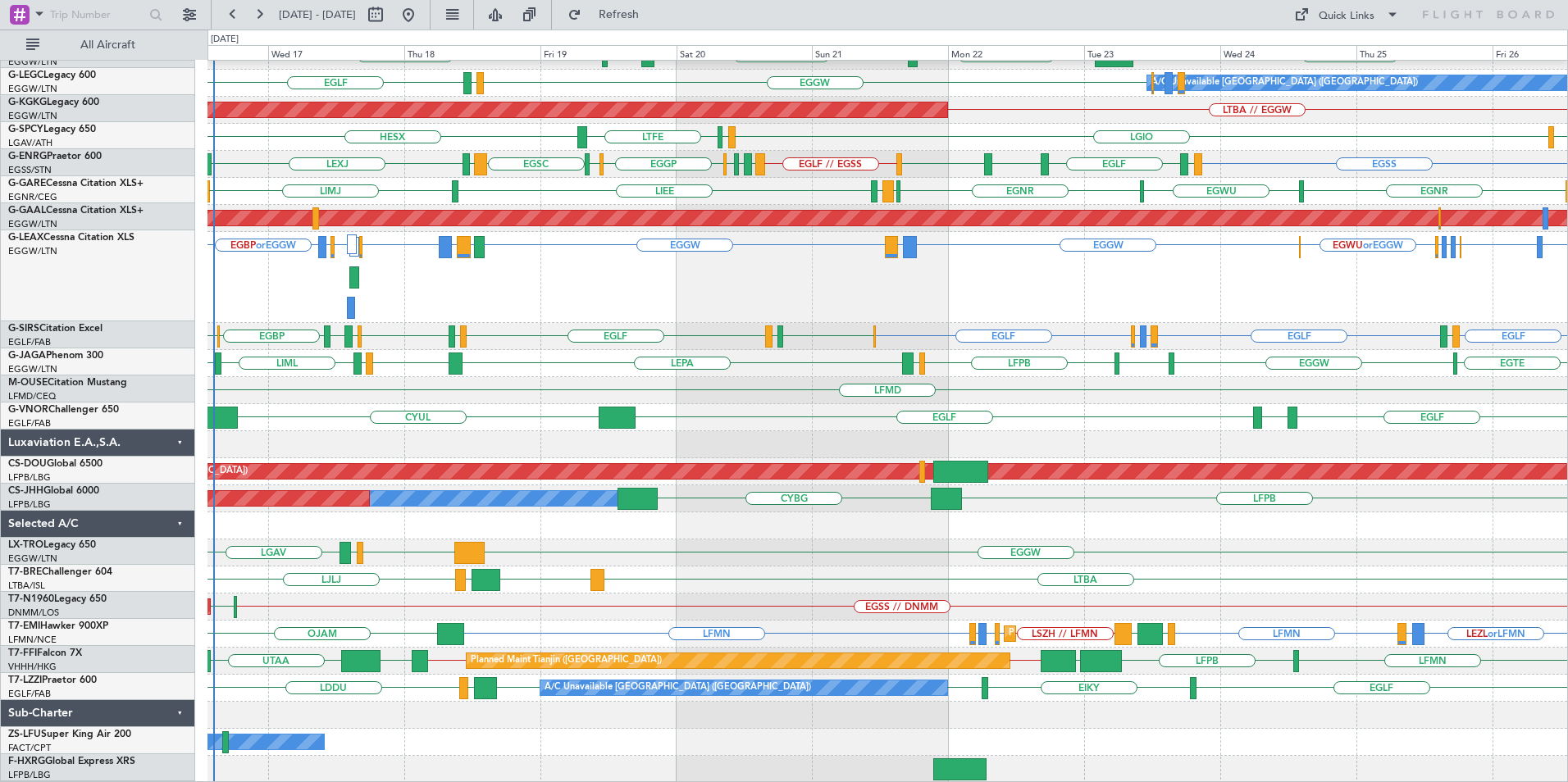
scroll to position [45, 0]
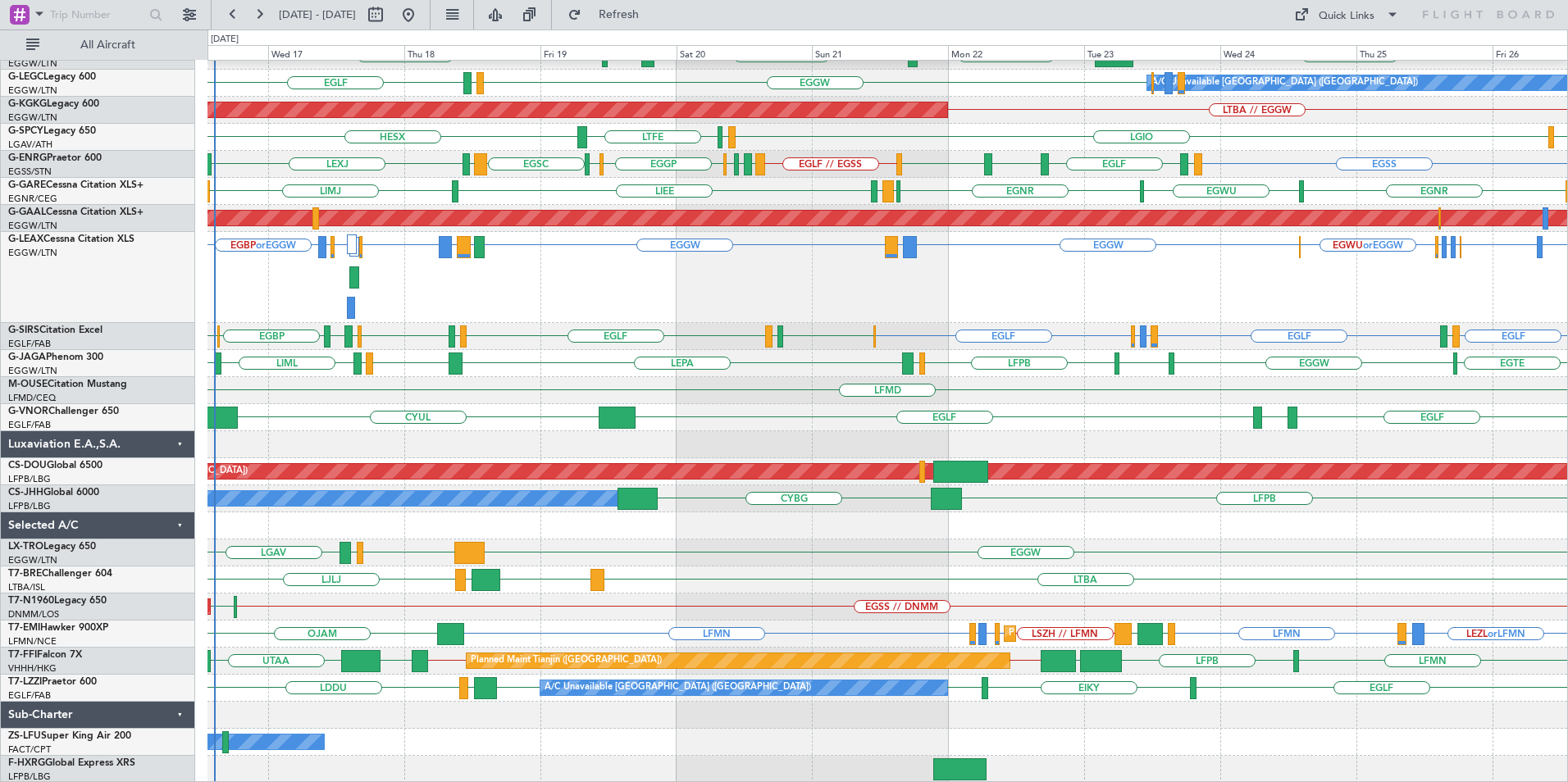
click at [886, 323] on div "EGGW or EDDB LEPA or EDDB EGLF or EDDB EDDB // EGWU EGQS or EGGW EGPD or EGGW E…" at bounding box center [887, 278] width 1359 height 91
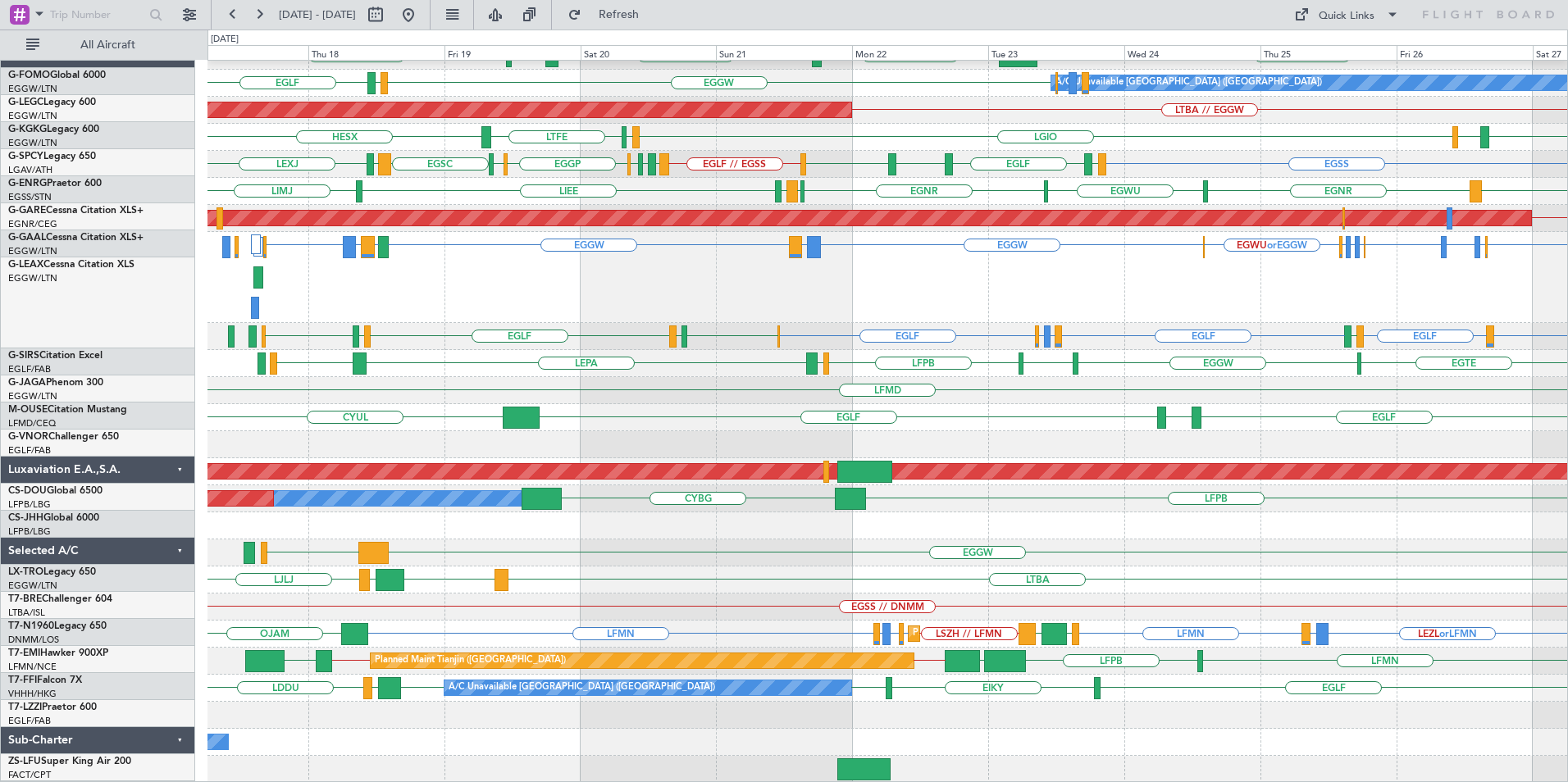
scroll to position [18, 0]
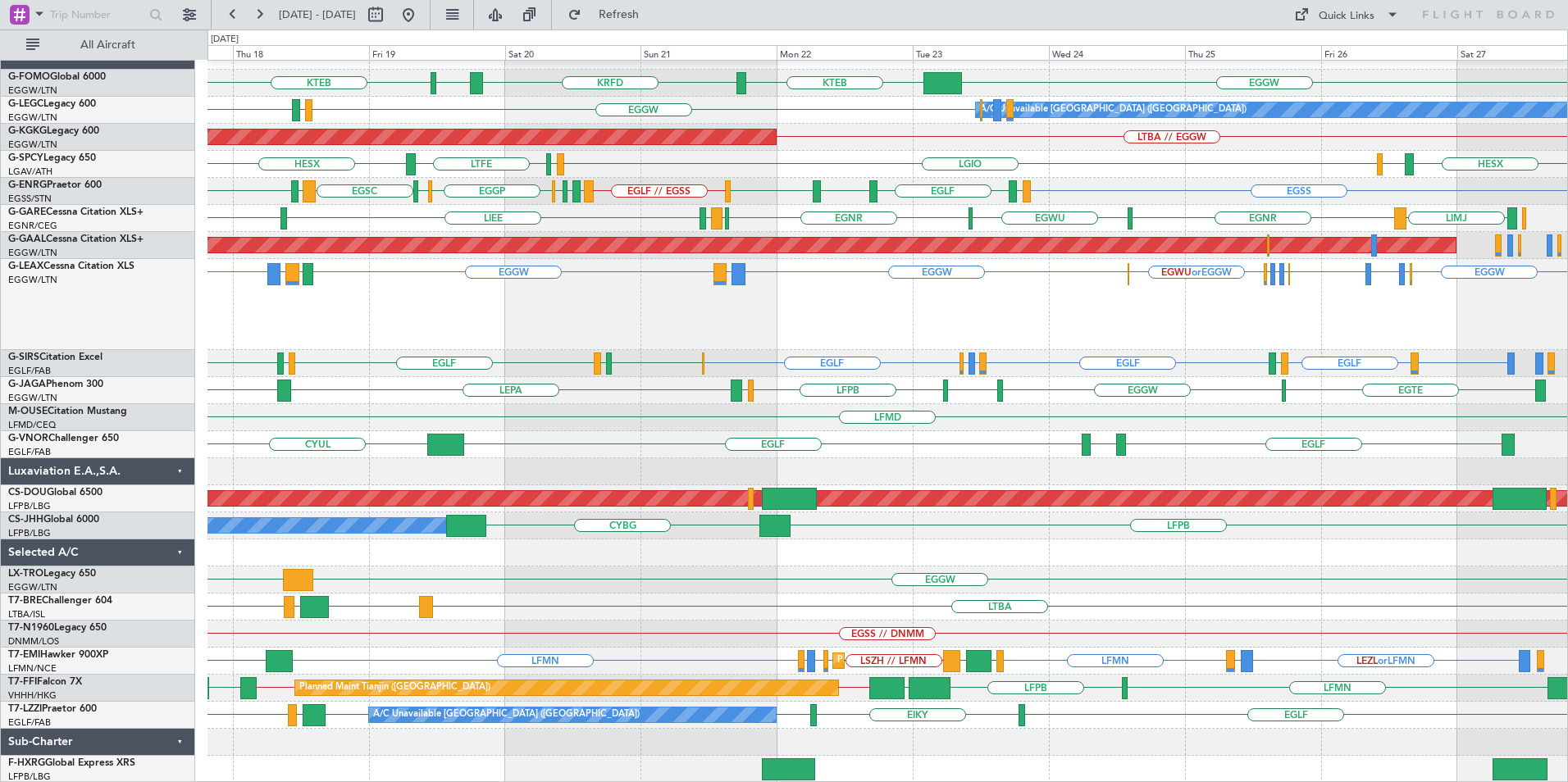
click at [676, 166] on div "KTEB EGGW KTEB KRFD KBOS A/C Unavailable London (Luton) EGPD EGLF EGGW AOG Main…" at bounding box center [887, 413] width 1359 height 741
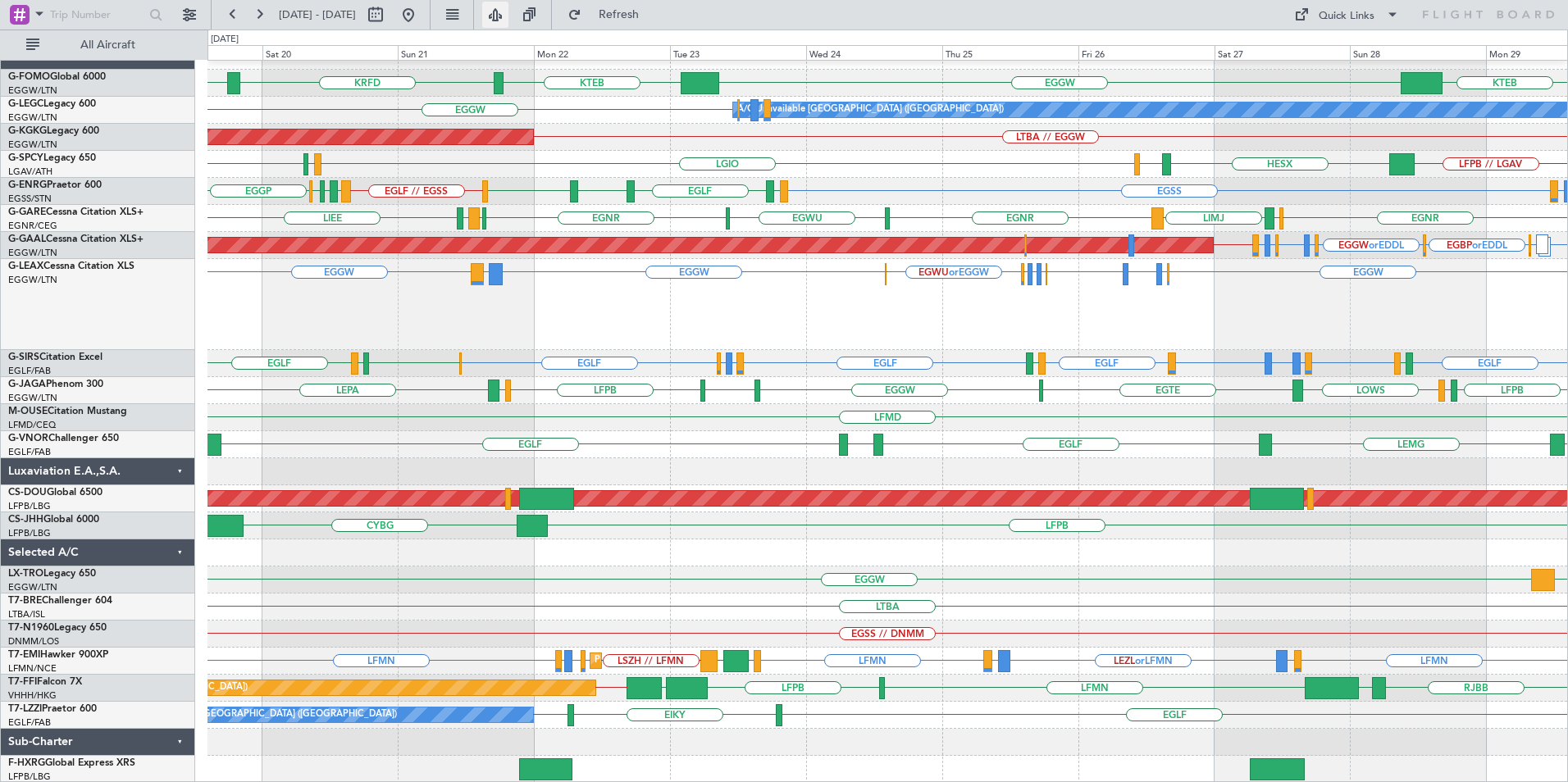
drag, startPoint x: 538, startPoint y: 5, endPoint x: 546, endPoint y: 9, distance: 8.9
click at [509, 9] on button at bounding box center [495, 15] width 27 height 27
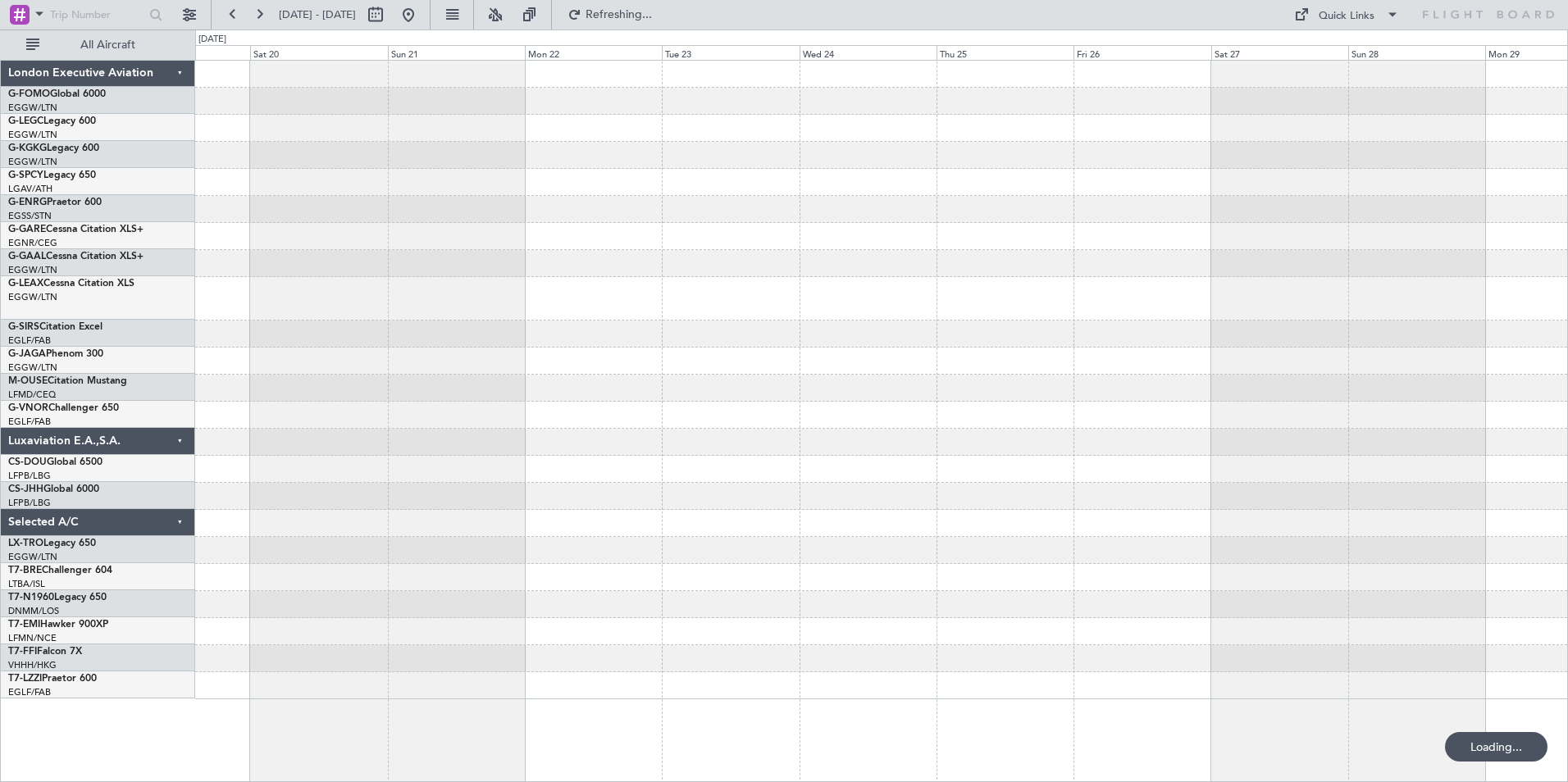
scroll to position [0, 0]
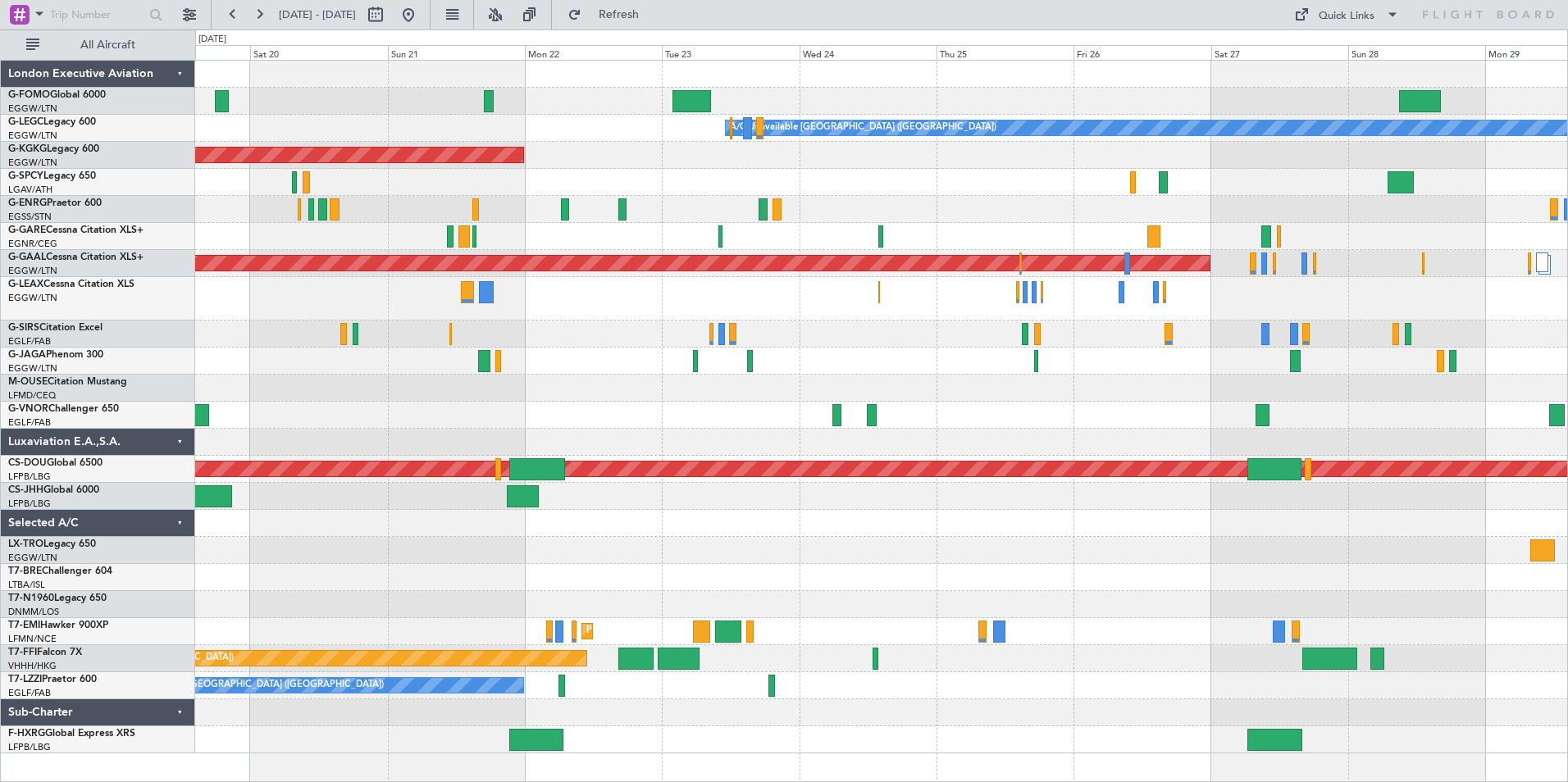
click at [809, 517] on div at bounding box center [881, 523] width 1372 height 27
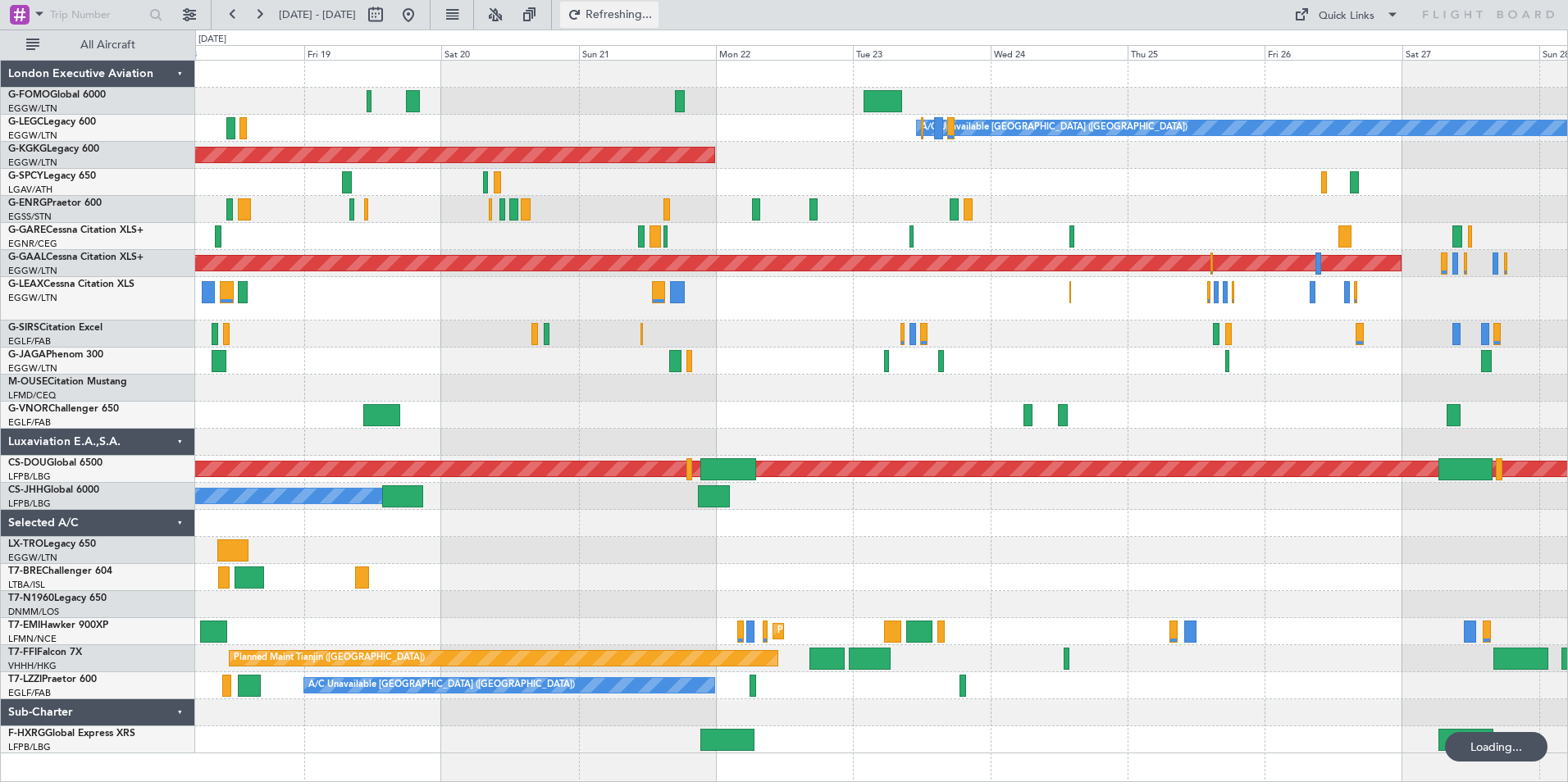
click at [658, 24] on button "Refreshing..." at bounding box center [609, 15] width 99 height 27
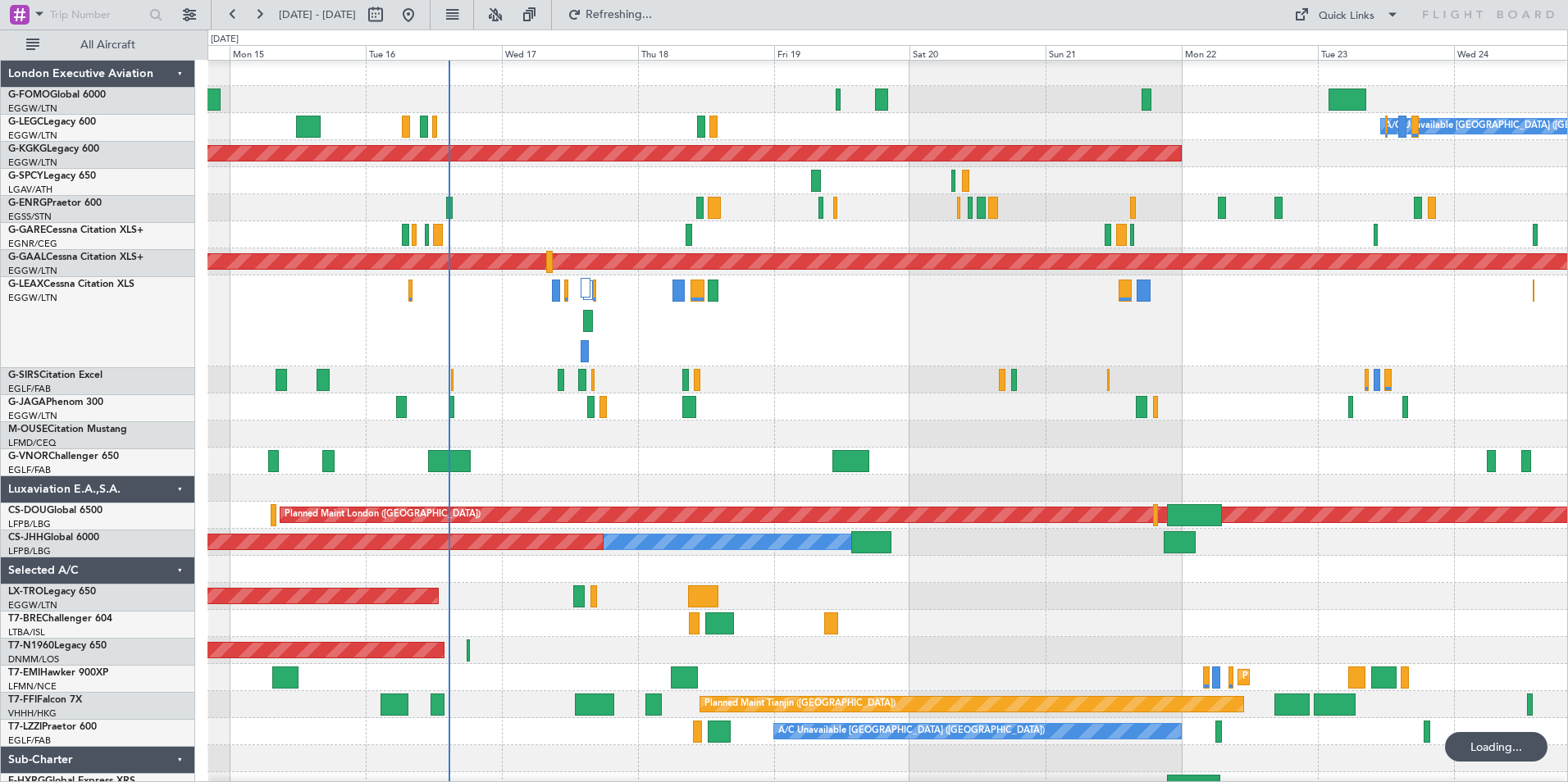
scroll to position [2, 0]
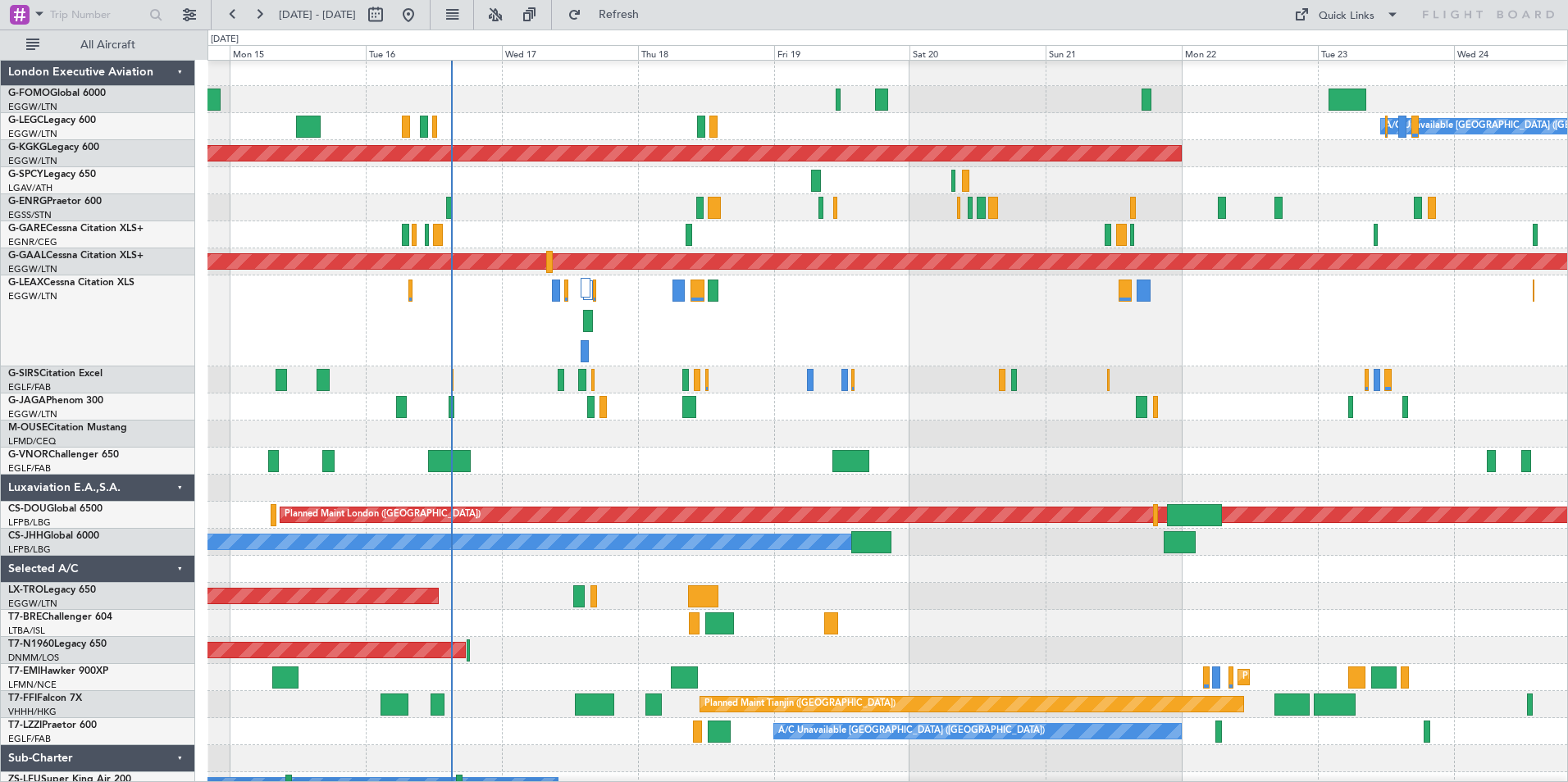
click at [711, 530] on div "A/C Unavailable London (Luton) Planned Maint London (Luton) Owner AOG Maint Ist…" at bounding box center [887, 456] width 1359 height 795
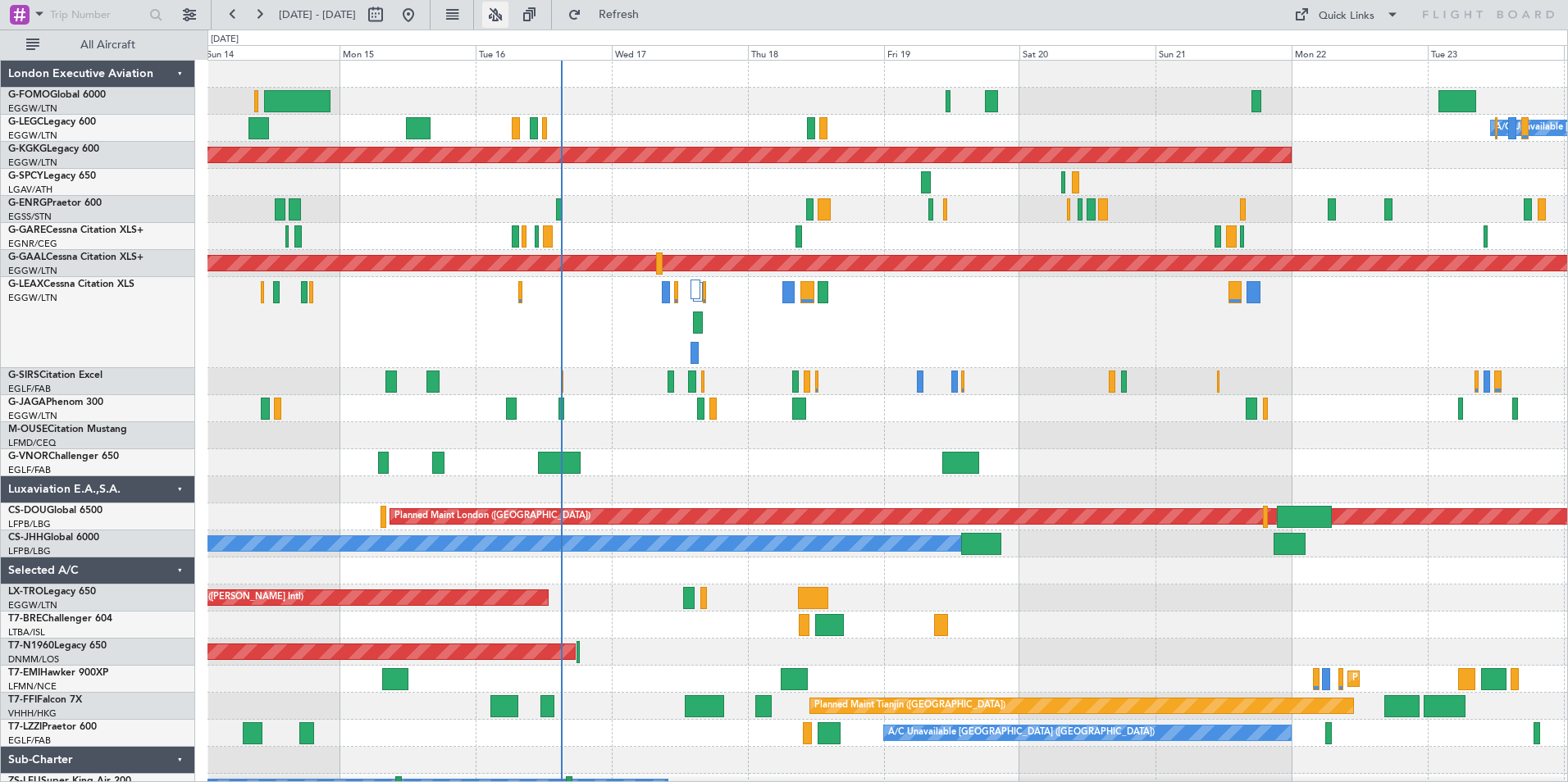
click at [509, 19] on button at bounding box center [495, 15] width 27 height 27
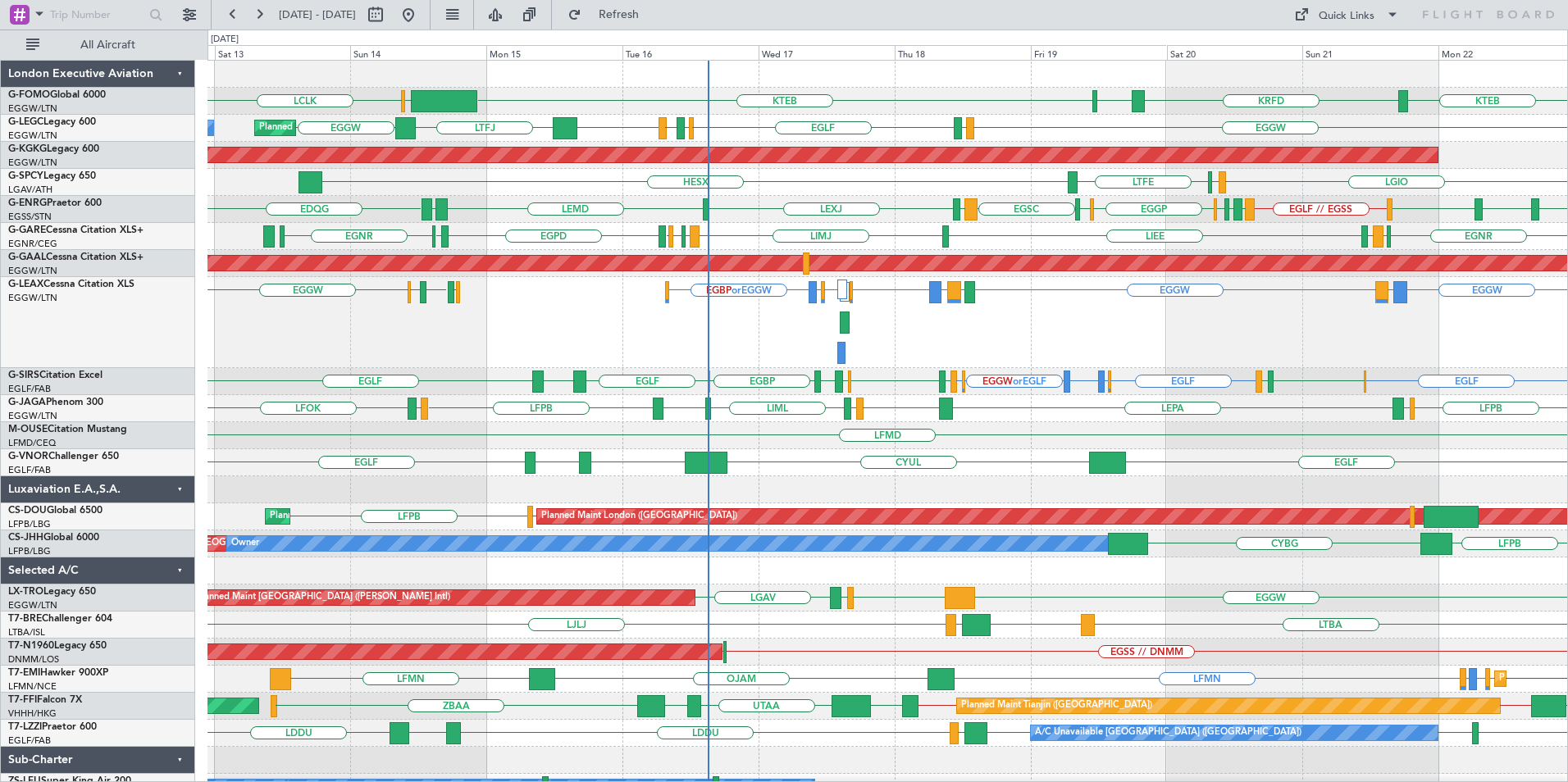
click at [737, 394] on div "LCLK KTEB OLBA KTEB KRFD KBOS Planned Maint London (Luton) EGGW EGPD EGLF EGWU …" at bounding box center [887, 458] width 1359 height 795
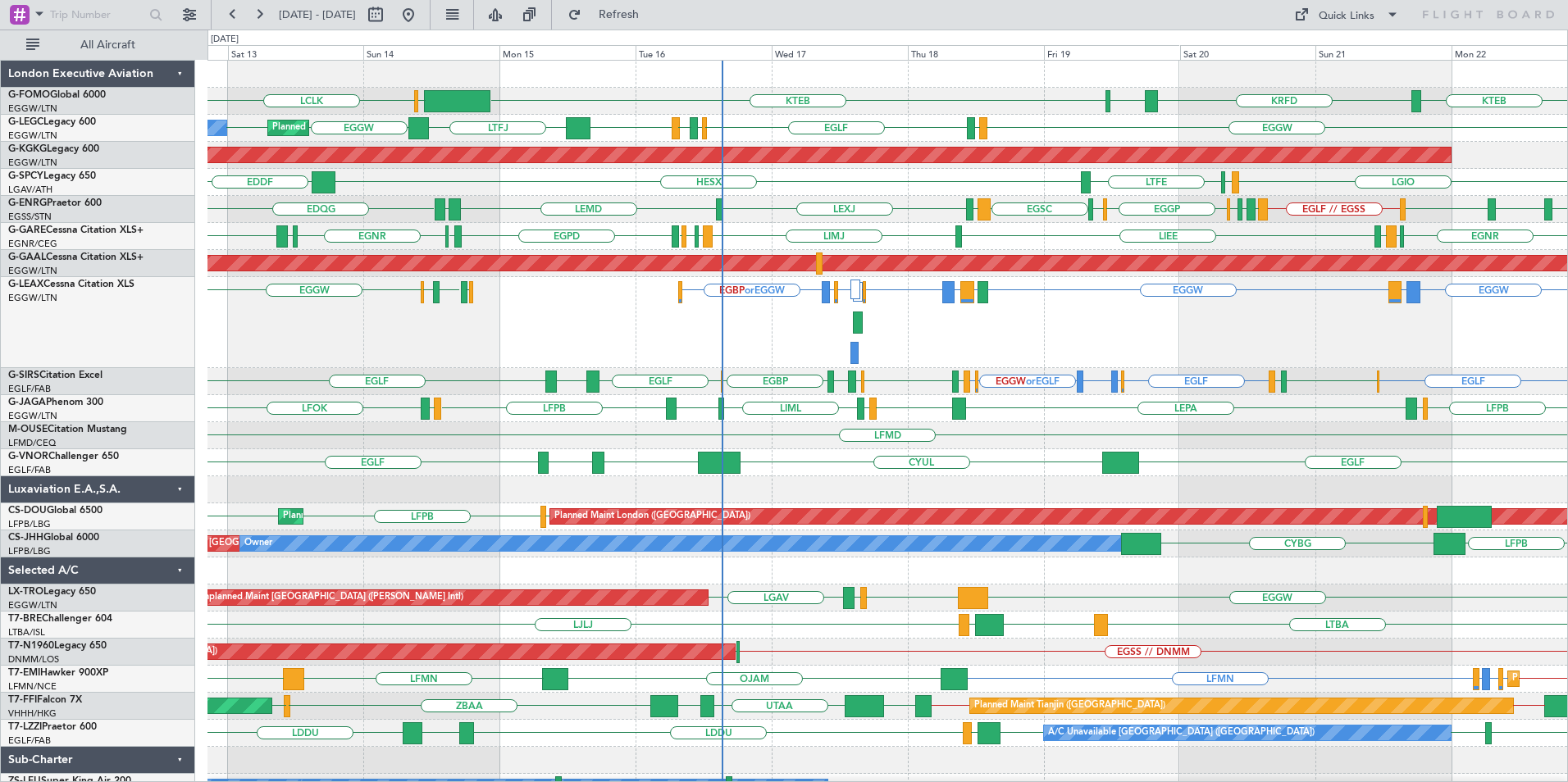
click at [621, 536] on div "LCLK KTEB OLBA KTEB KRFD KBOS Planned Maint London (Luton) EGGW EGPD EGLF EGWU …" at bounding box center [887, 458] width 1359 height 795
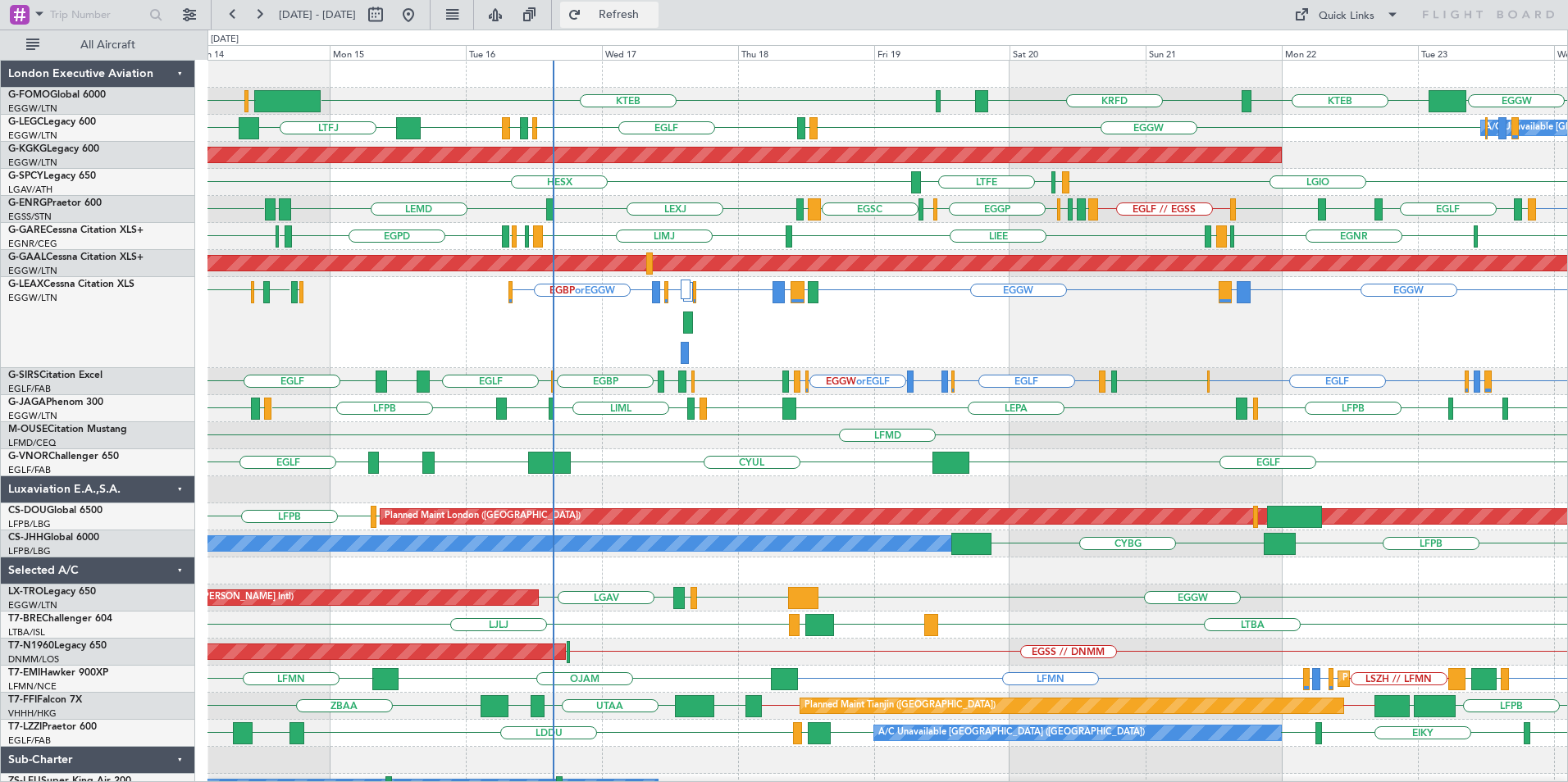
click at [654, 14] on span "Refresh" at bounding box center [619, 14] width 69 height 11
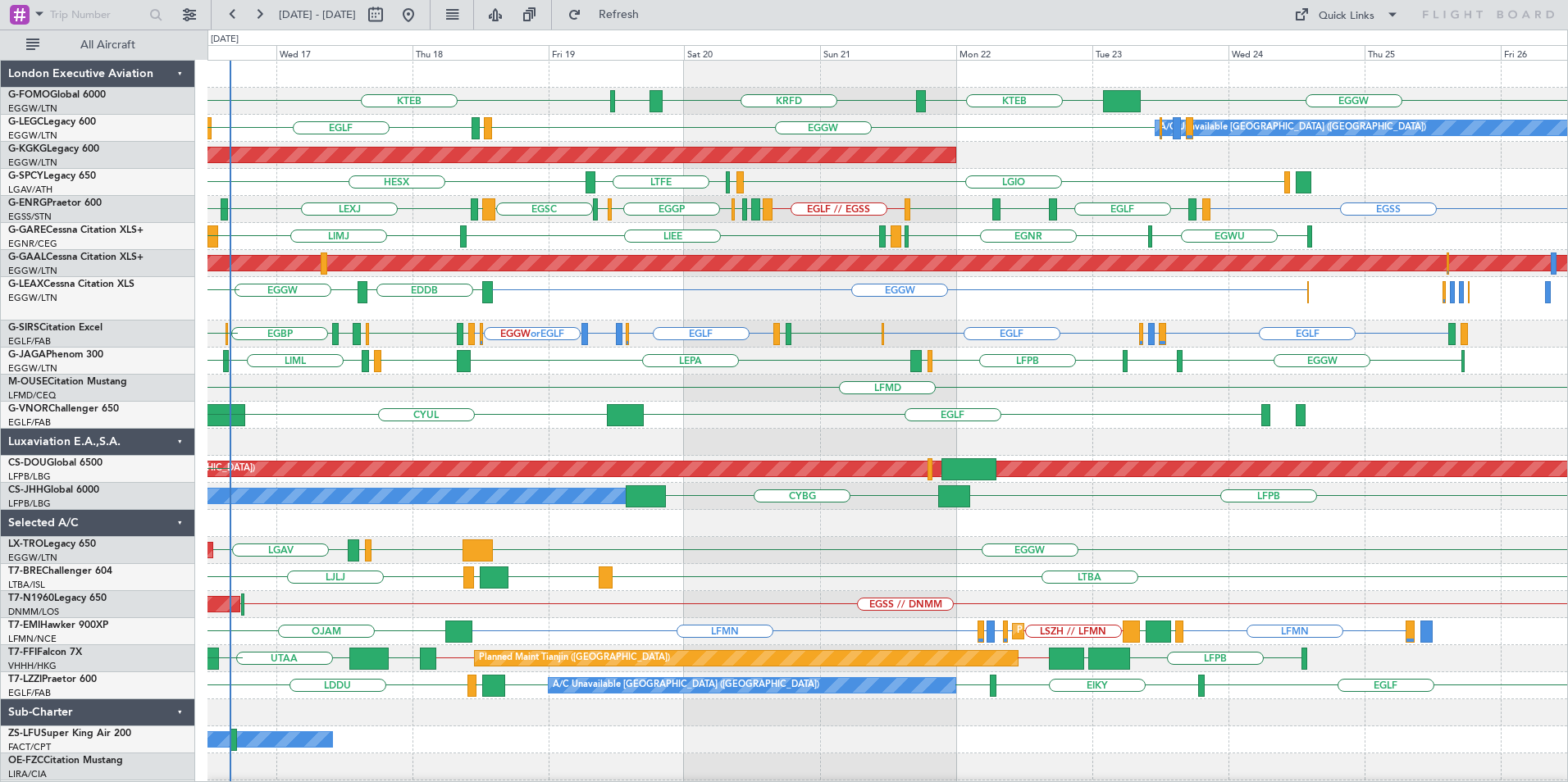
click at [685, 504] on div "EGGW KTEB KTEB KRFD KBOS [GEOGRAPHIC_DATA] LCLK EGPD [GEOGRAPHIC_DATA] EGGW A/C…" at bounding box center [887, 434] width 1359 height 747
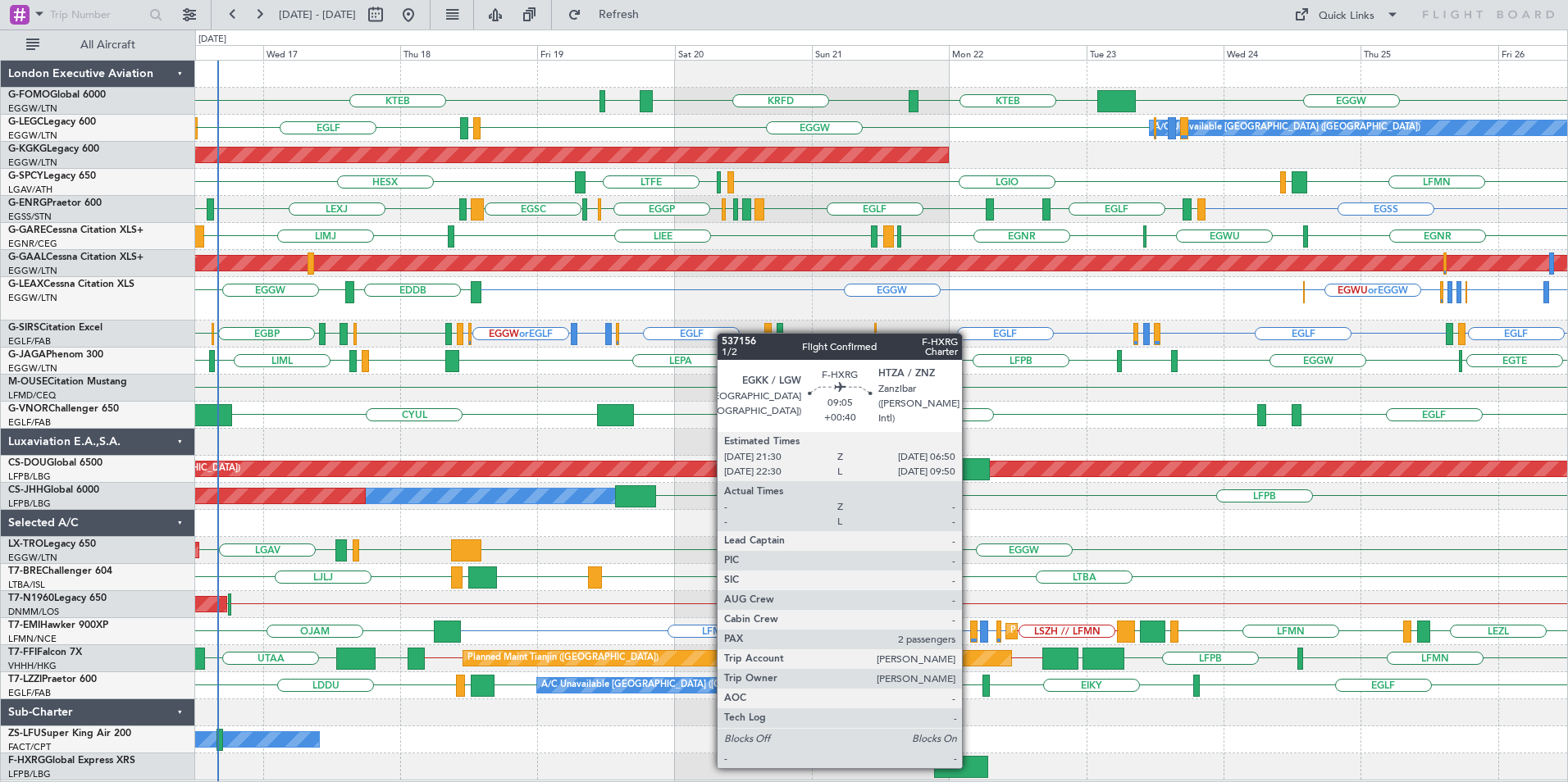
click at [655, 712] on div "EGGW KTEB KRFD KBOS KTEB EGGW EGPD [GEOGRAPHIC_DATA] A/C Unavailable [GEOGRAPHI…" at bounding box center [881, 421] width 1372 height 720
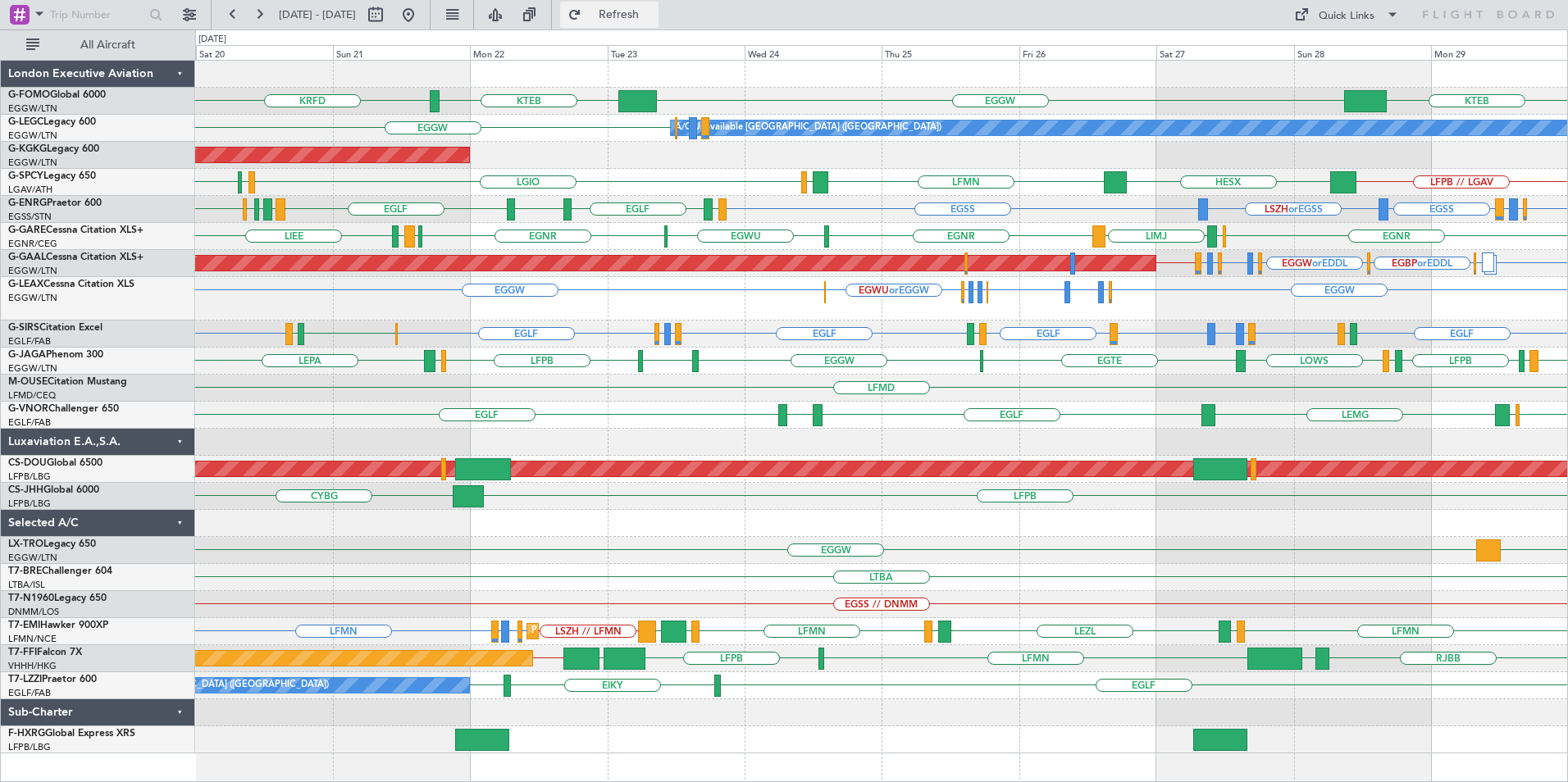
click at [654, 19] on span "Refresh" at bounding box center [619, 14] width 69 height 11
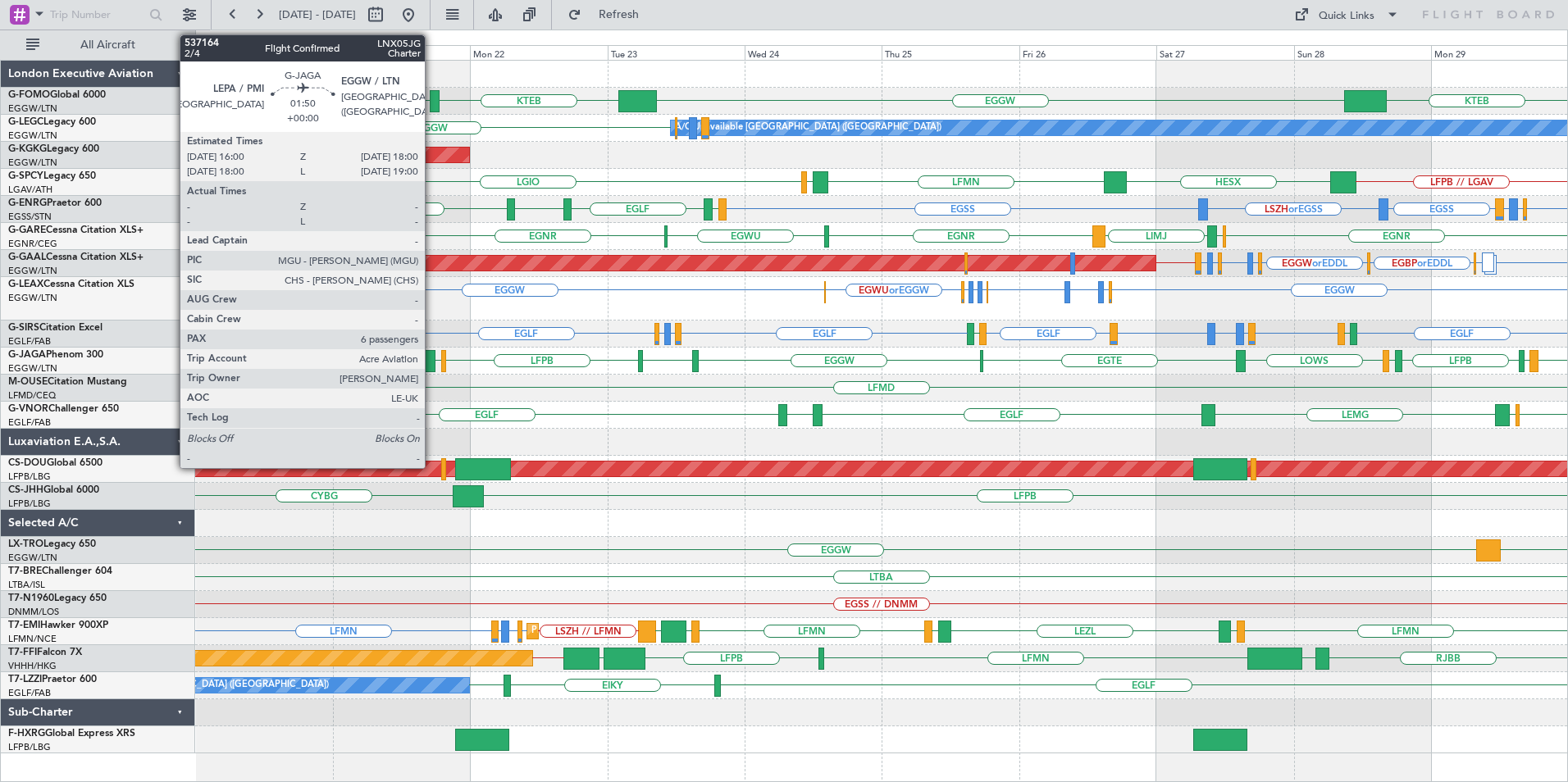
click at [1022, 357] on div "KTEB EGGW KTEB KRFD EGGW A/C Unavailable [GEOGRAPHIC_DATA] ([GEOGRAPHIC_DATA]) …" at bounding box center [881, 407] width 1372 height 693
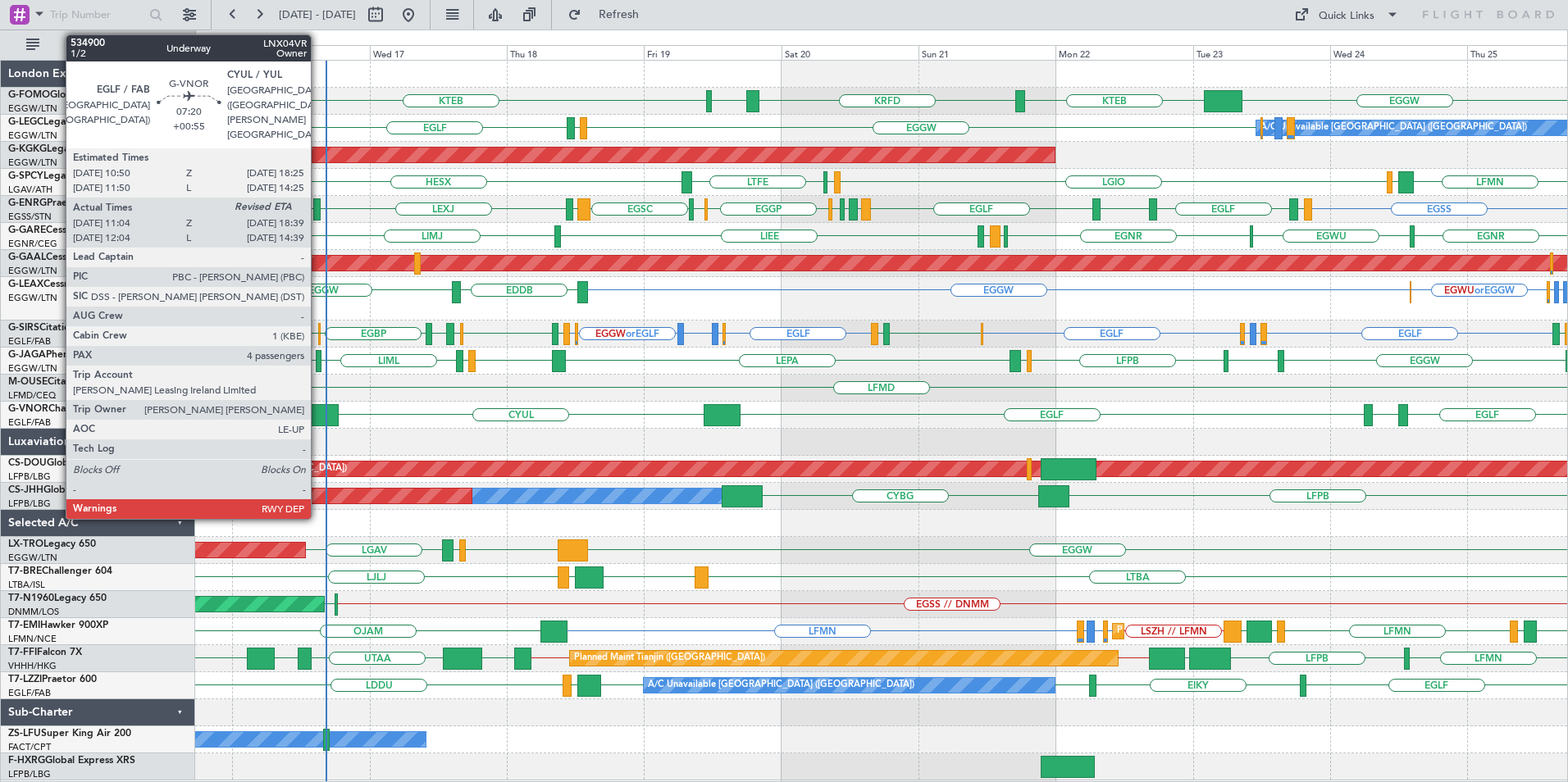
click at [318, 412] on div at bounding box center [316, 415] width 44 height 22
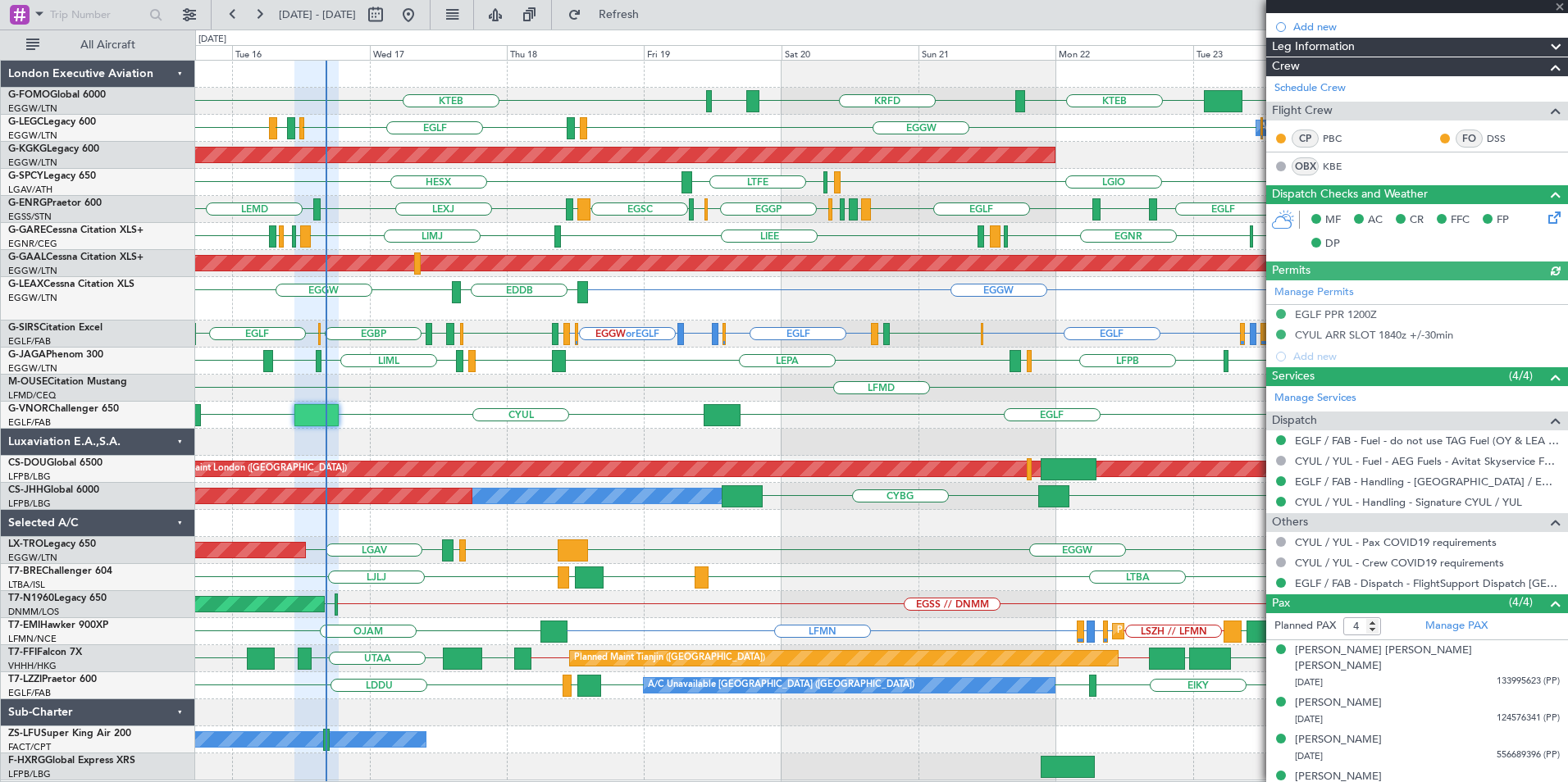
scroll to position [250, 0]
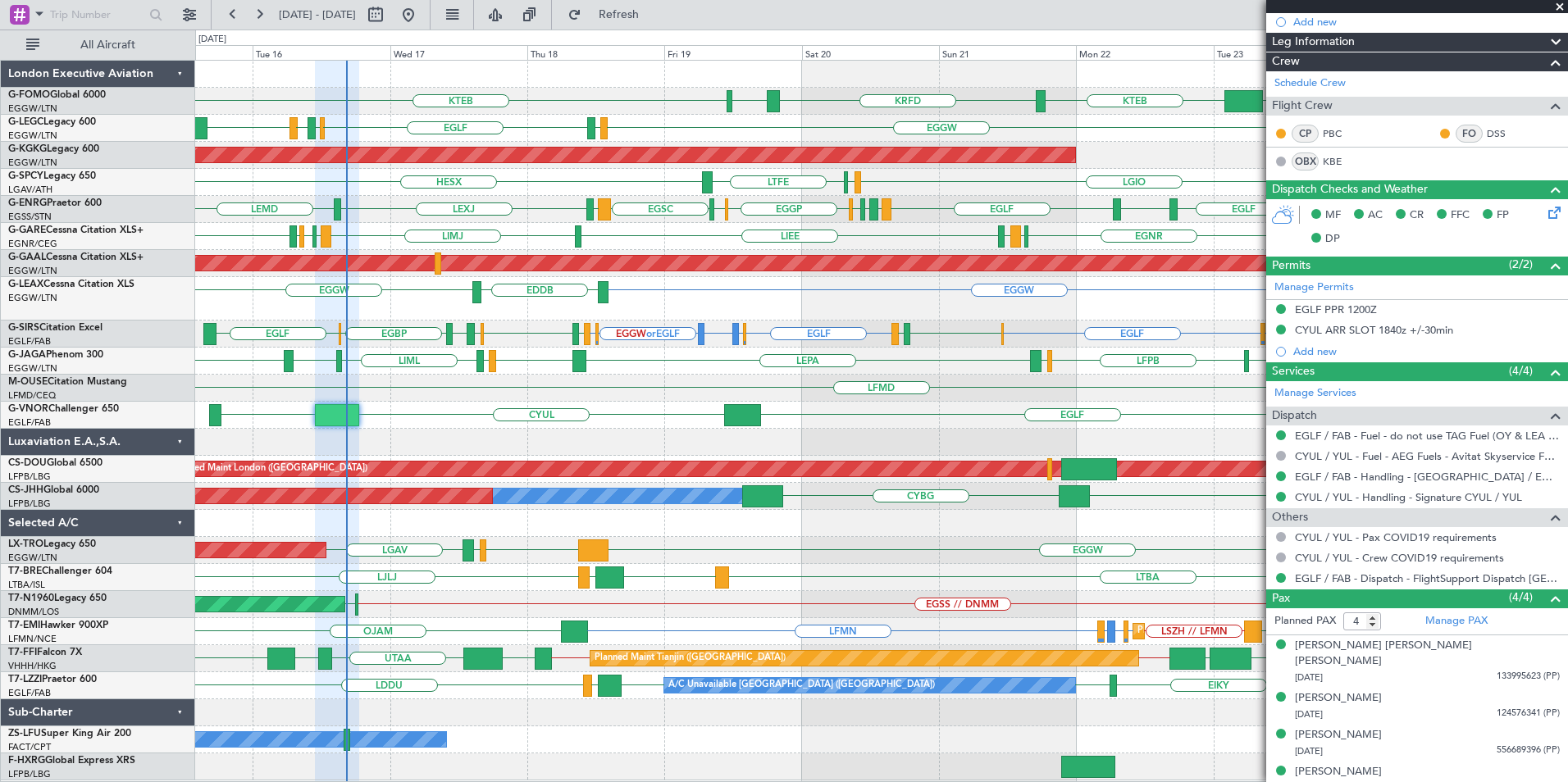
click at [519, 411] on div "EGGW KTEB KRFD KBOS KTEB EGGW EGPD [GEOGRAPHIC_DATA] [GEOGRAPHIC_DATA] EGPD EGG…" at bounding box center [881, 421] width 1372 height 720
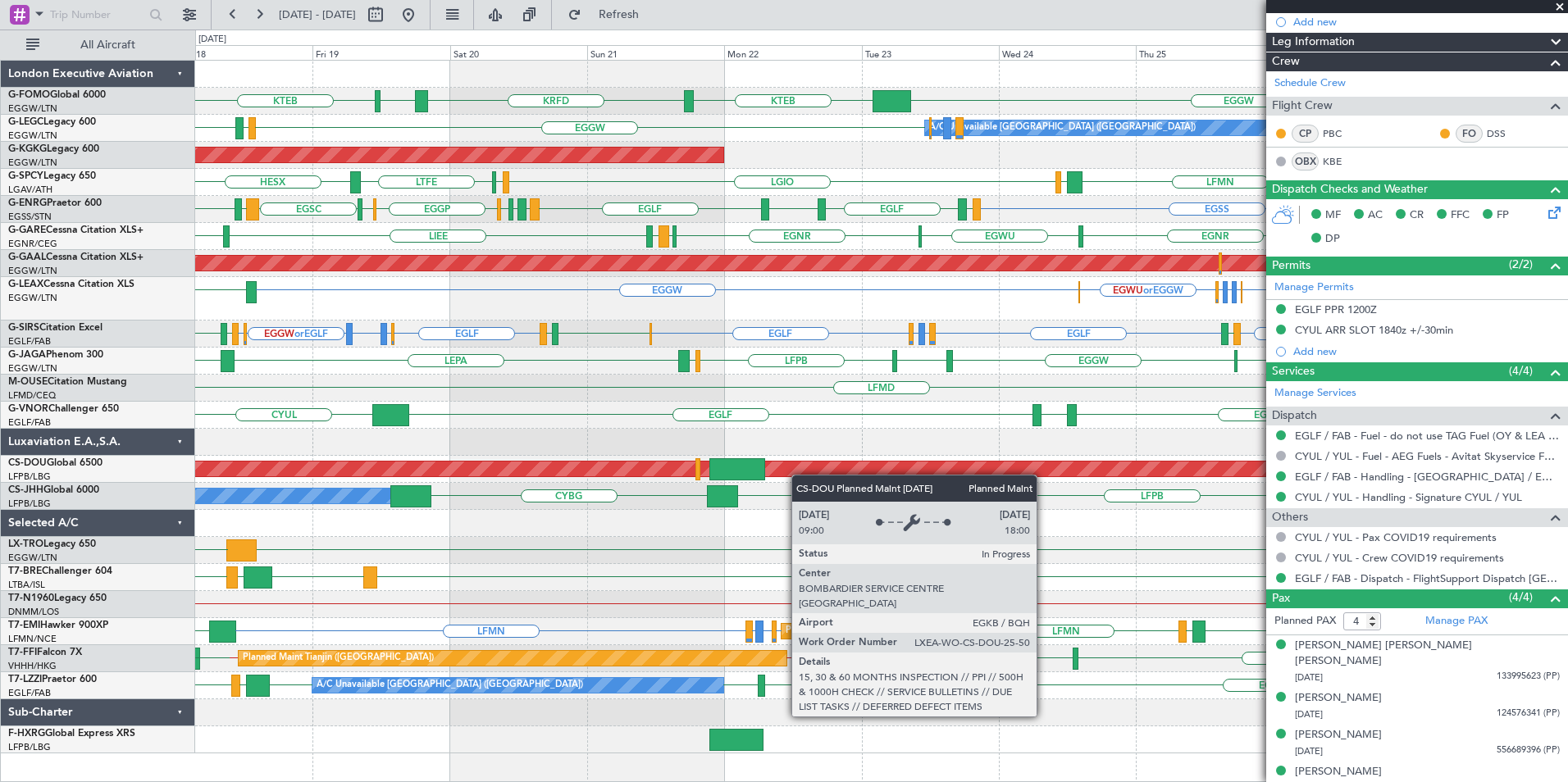
click at [812, 467] on div "EGGW KTEB KRFD KBOS KTEB A/C Unavailable [GEOGRAPHIC_DATA] ([GEOGRAPHIC_DATA]) …" at bounding box center [881, 407] width 1372 height 693
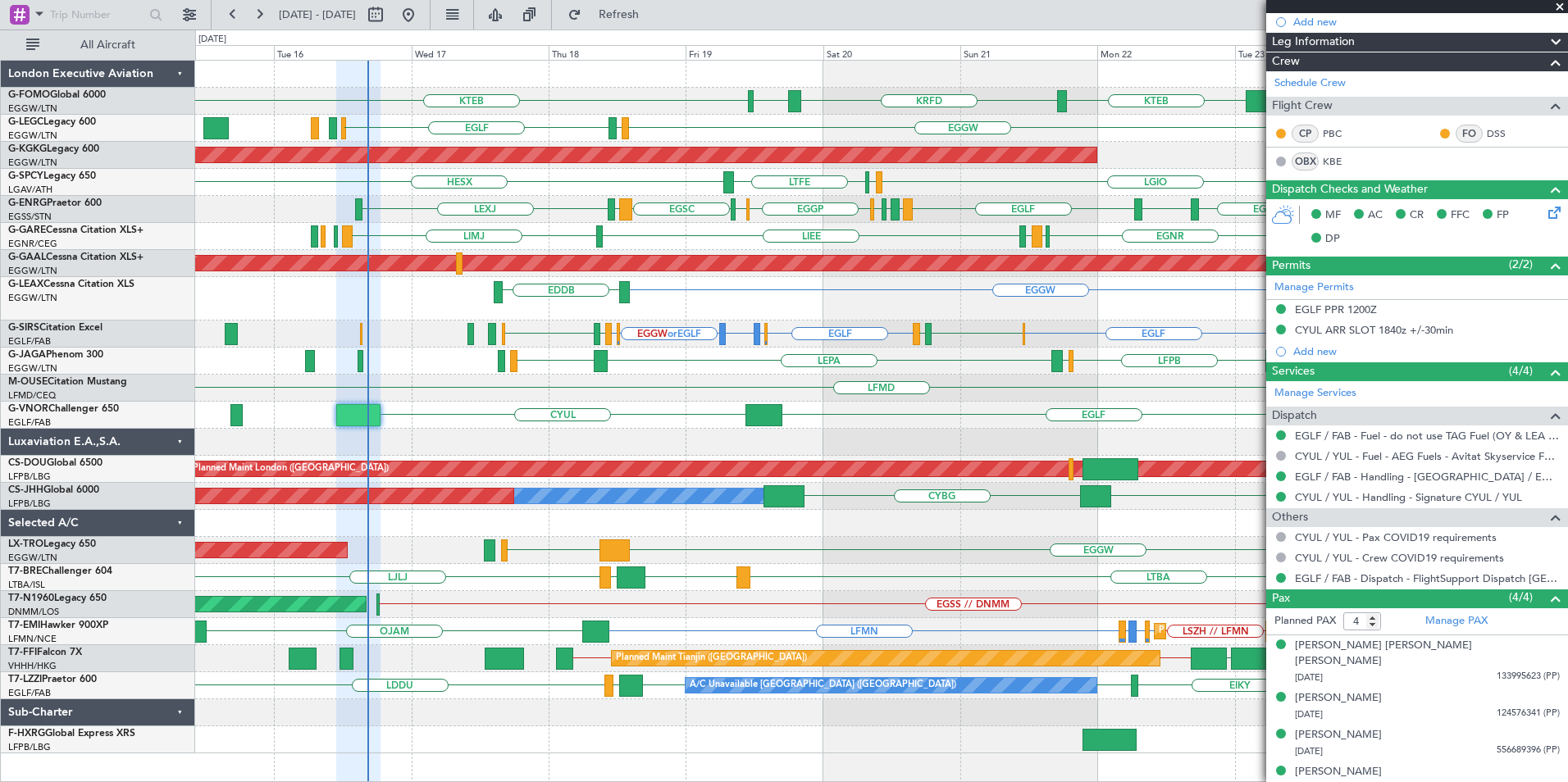
click at [977, 480] on div "EGGW KTEB KRFD KBOS KTEB A/C Unavailable [GEOGRAPHIC_DATA] ([GEOGRAPHIC_DATA]) …" at bounding box center [881, 407] width 1372 height 693
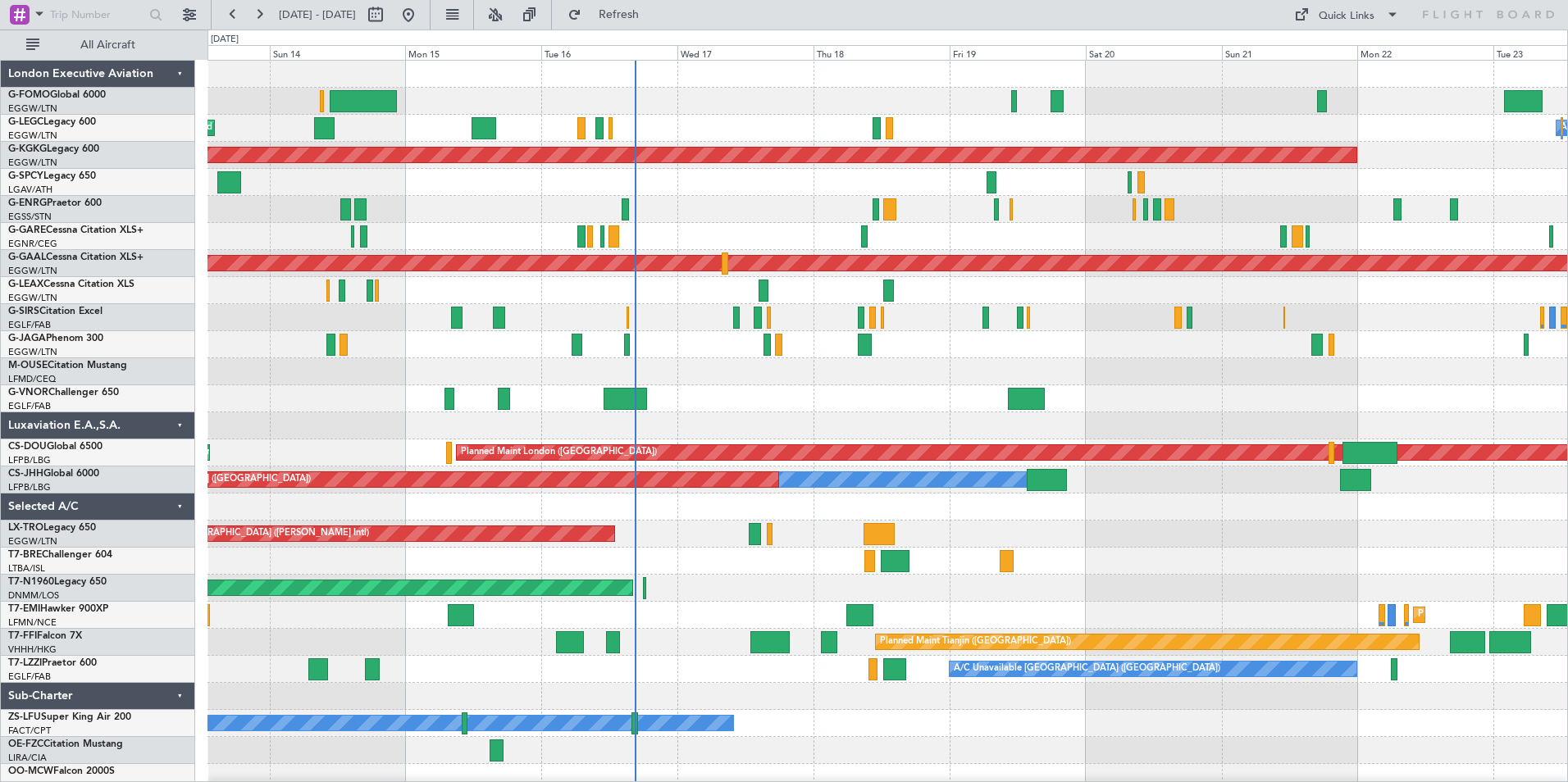
click at [651, 663] on div "Planned Maint [GEOGRAPHIC_DATA] ([GEOGRAPHIC_DATA]) Planned Maint [GEOGRAPHIC_D…" at bounding box center [887, 426] width 1359 height 730
